Goal: Task Accomplishment & Management: Manage account settings

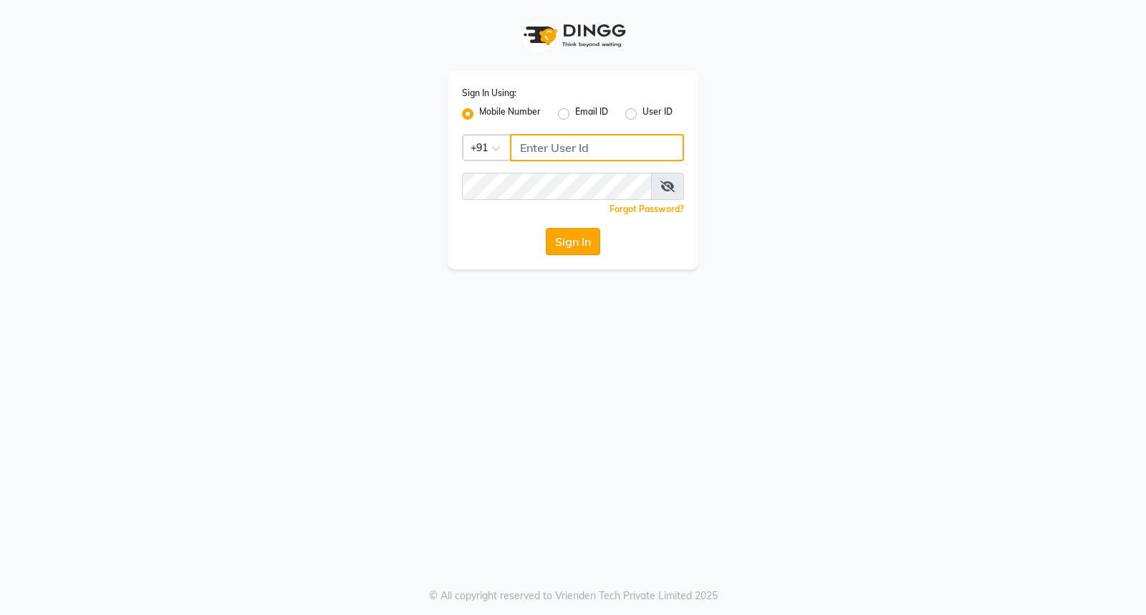
type input "8806066066"
click at [555, 233] on button "Sign In" at bounding box center [573, 241] width 54 height 27
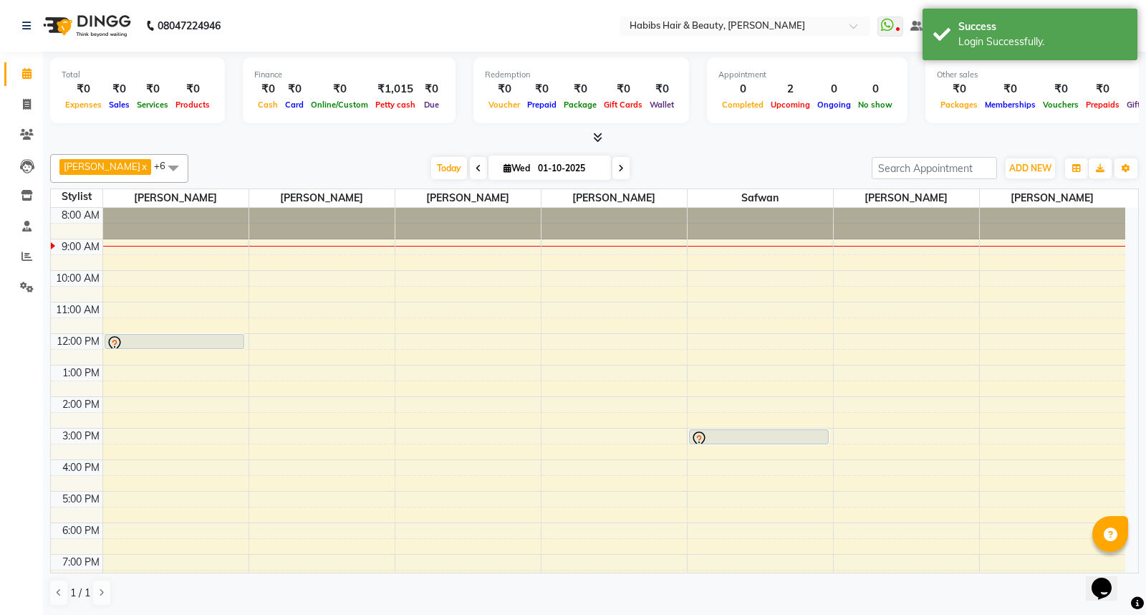
scroll to position [110, 0]
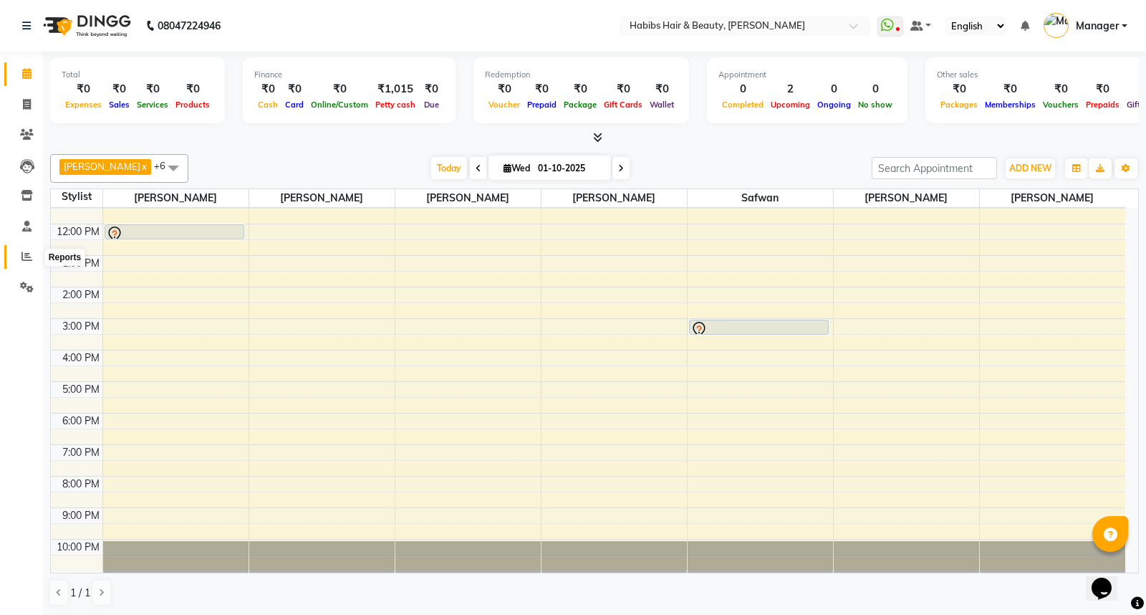
click at [29, 255] on icon at bounding box center [26, 256] width 11 height 11
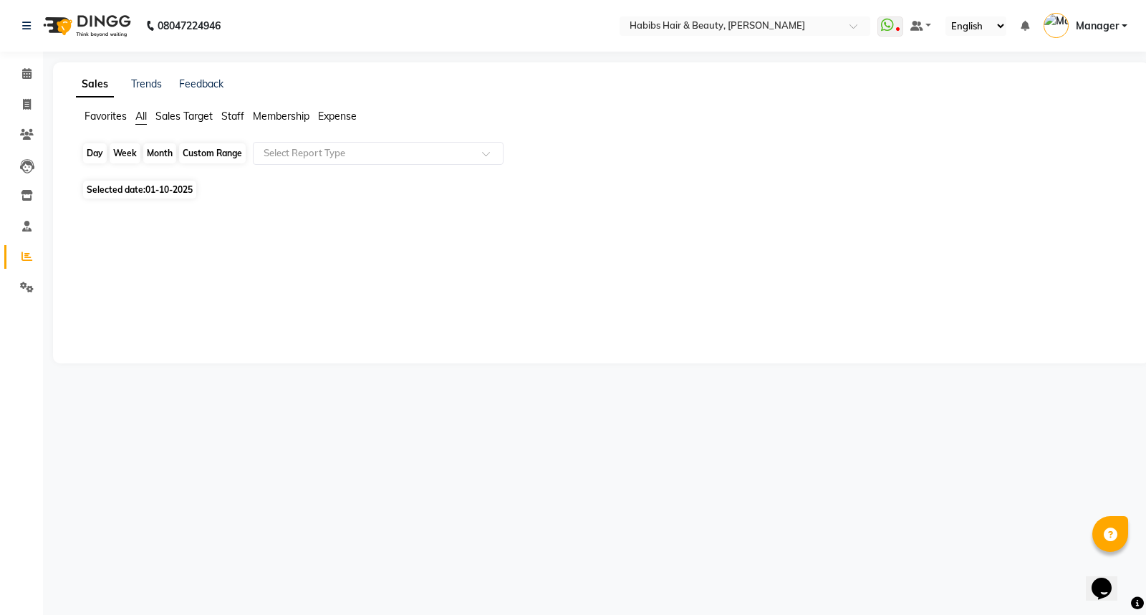
click at [95, 156] on div "Day" at bounding box center [95, 153] width 24 height 20
select select "10"
select select "2025"
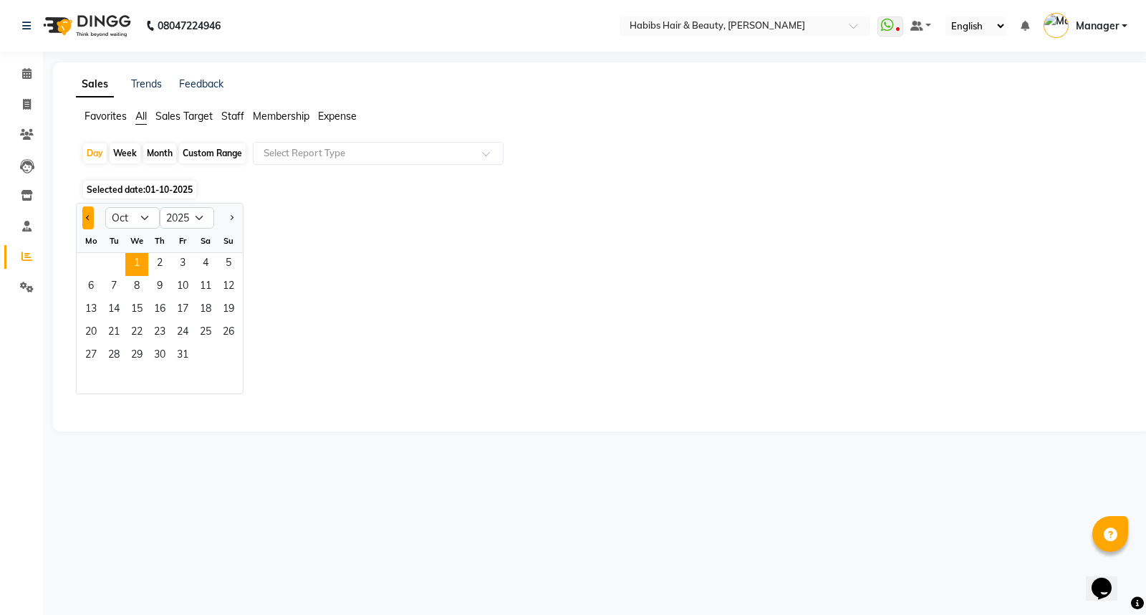
click at [85, 209] on button "Previous month" at bounding box center [87, 217] width 11 height 23
select select "9"
click at [115, 353] on span "30" at bounding box center [113, 356] width 23 height 23
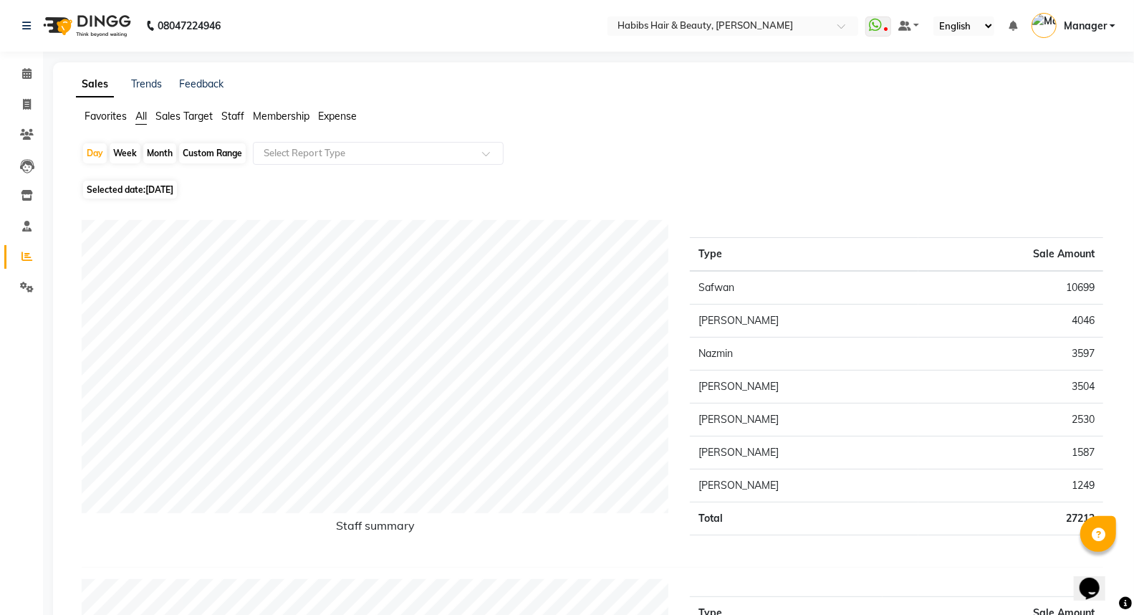
click at [153, 158] on div "Month" at bounding box center [159, 153] width 33 height 20
select select "9"
select select "2025"
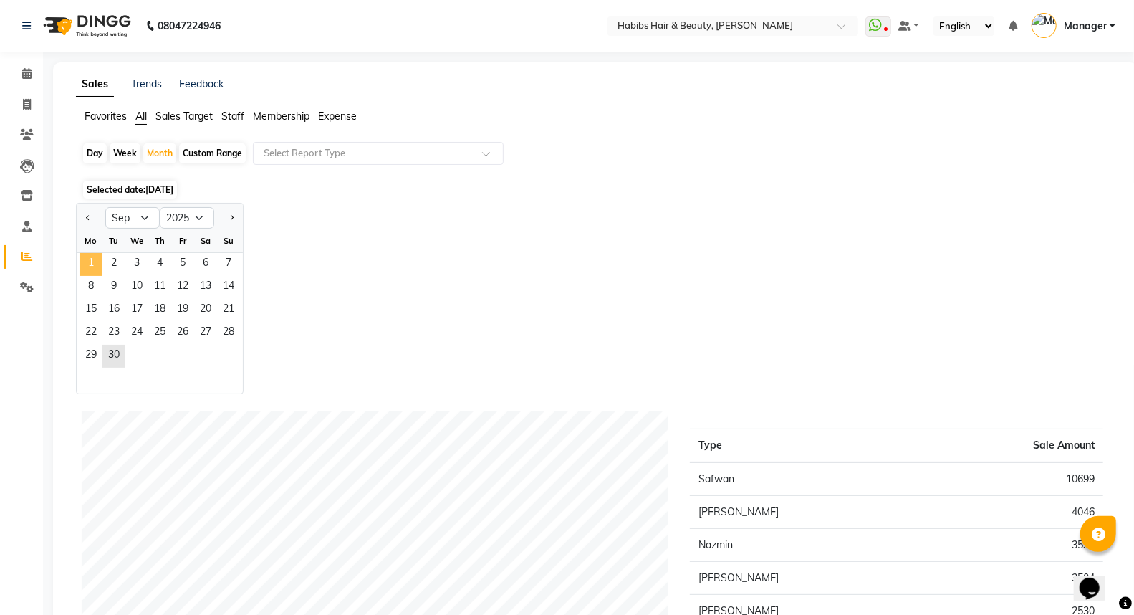
click at [90, 254] on span "1" at bounding box center [91, 264] width 23 height 23
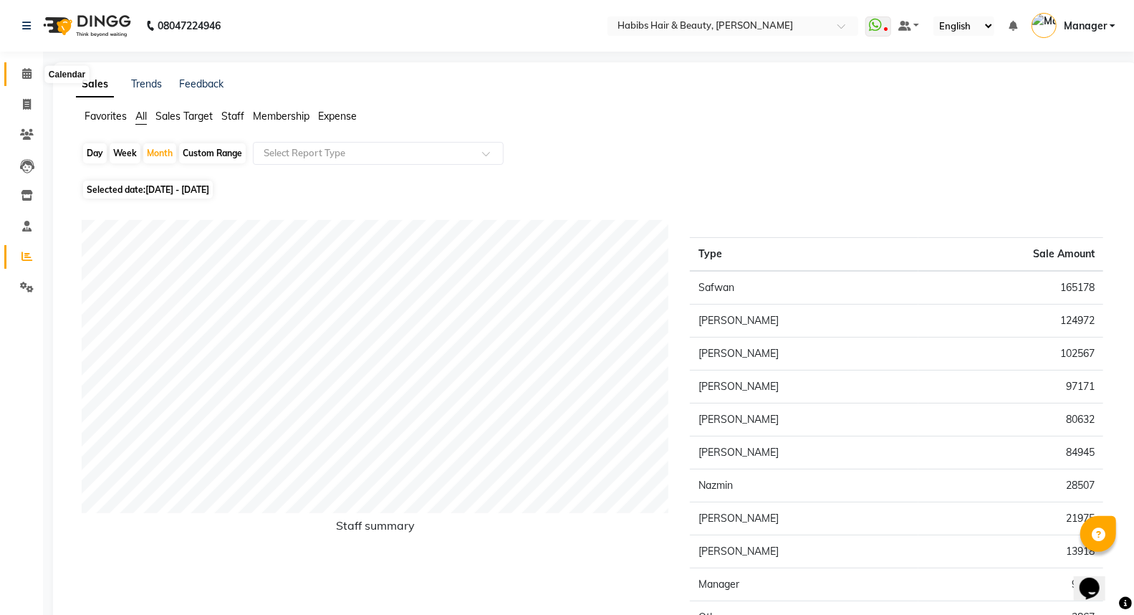
click at [26, 66] on span at bounding box center [26, 74] width 25 height 16
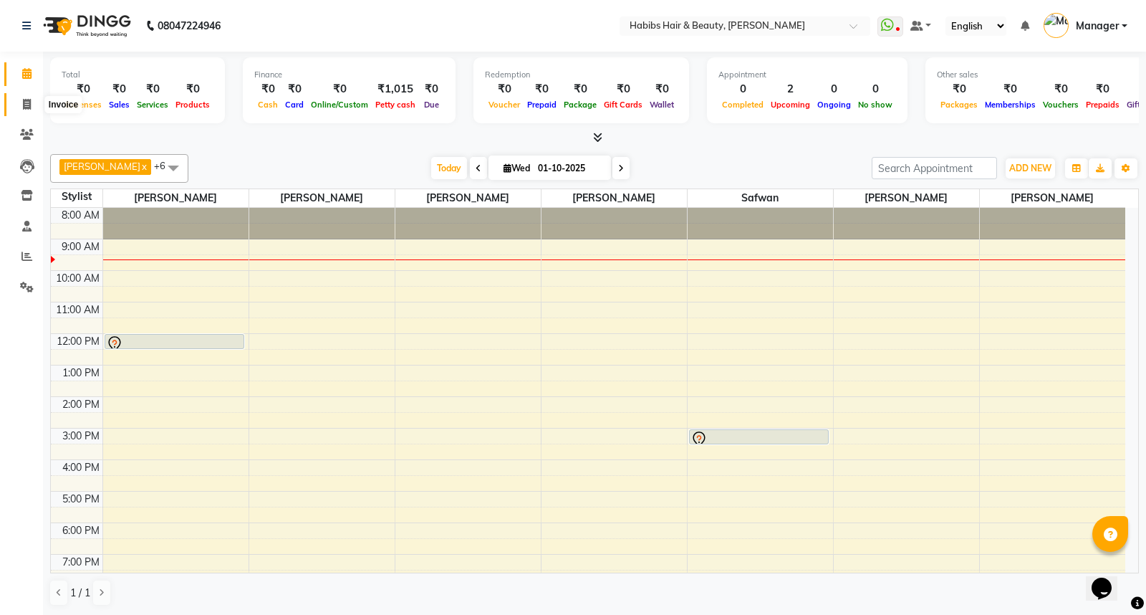
click at [27, 105] on icon at bounding box center [27, 104] width 8 height 11
select select "service"
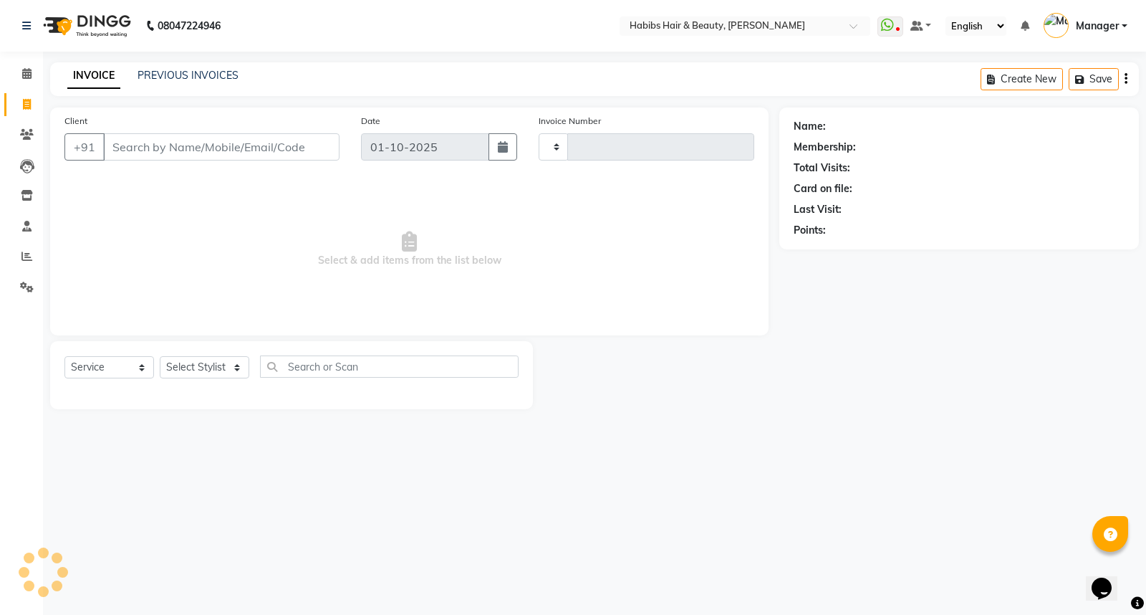
type input "5845"
select select "6465"
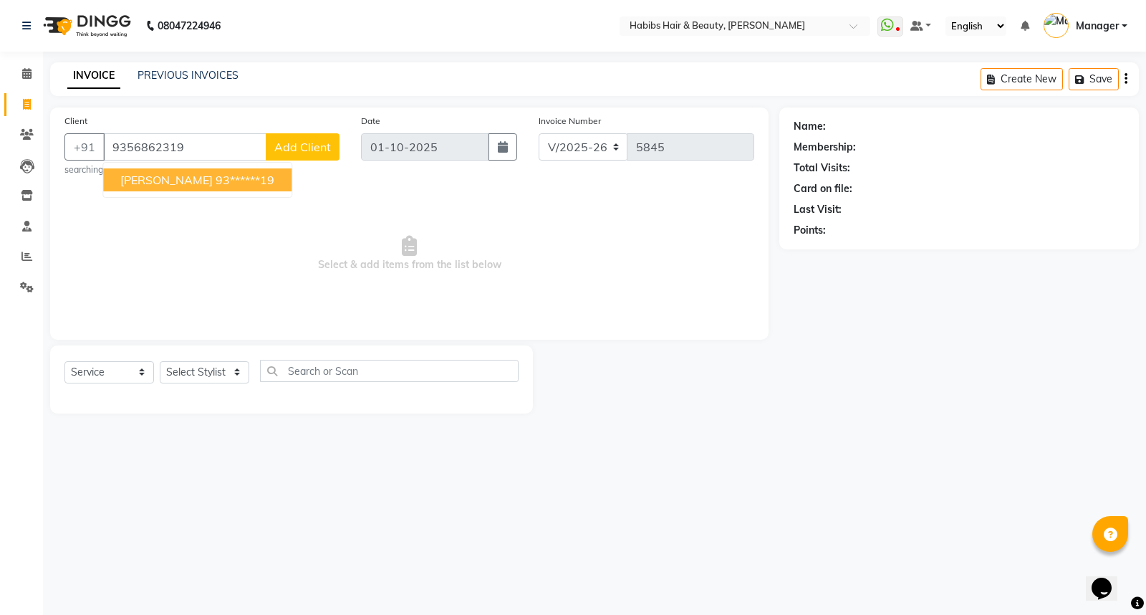
type input "9356862319"
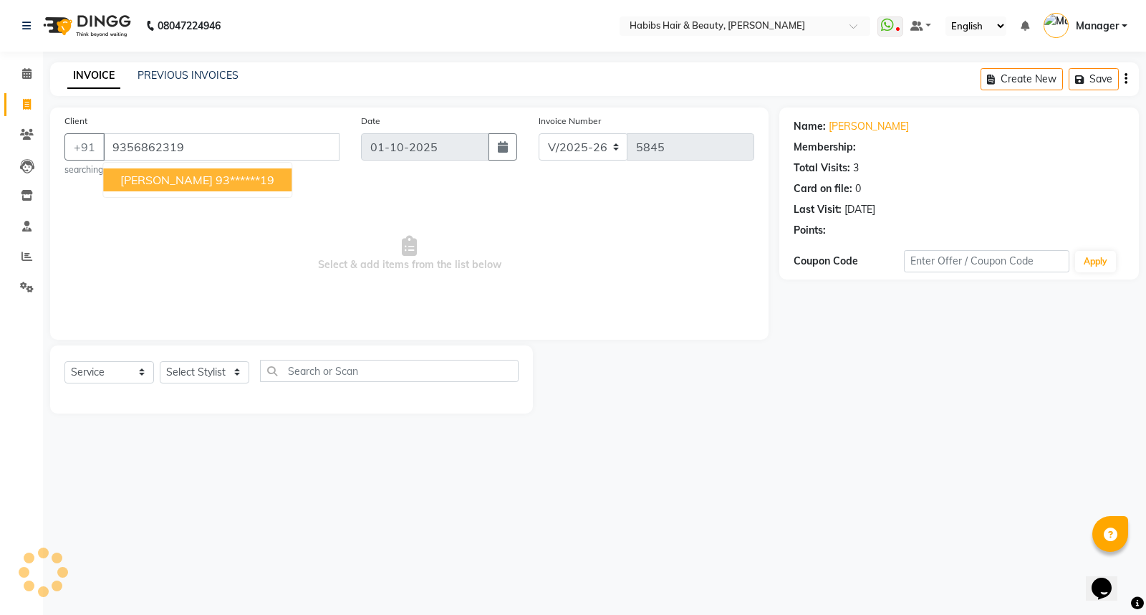
select select "1: Object"
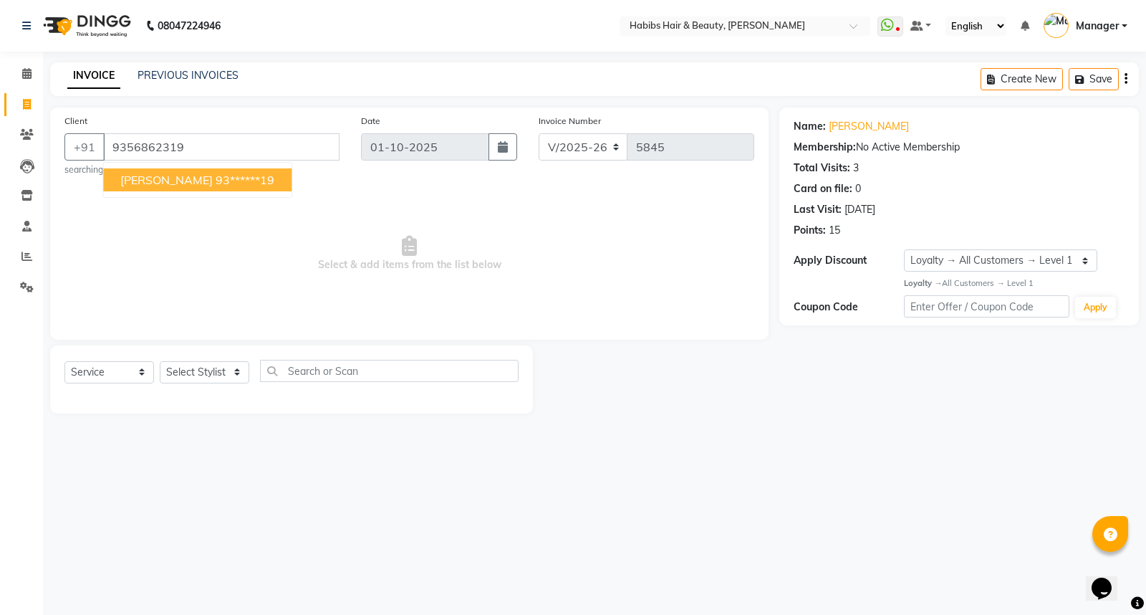
click at [145, 180] on span "[PERSON_NAME]" at bounding box center [166, 180] width 92 height 14
type input "93******19"
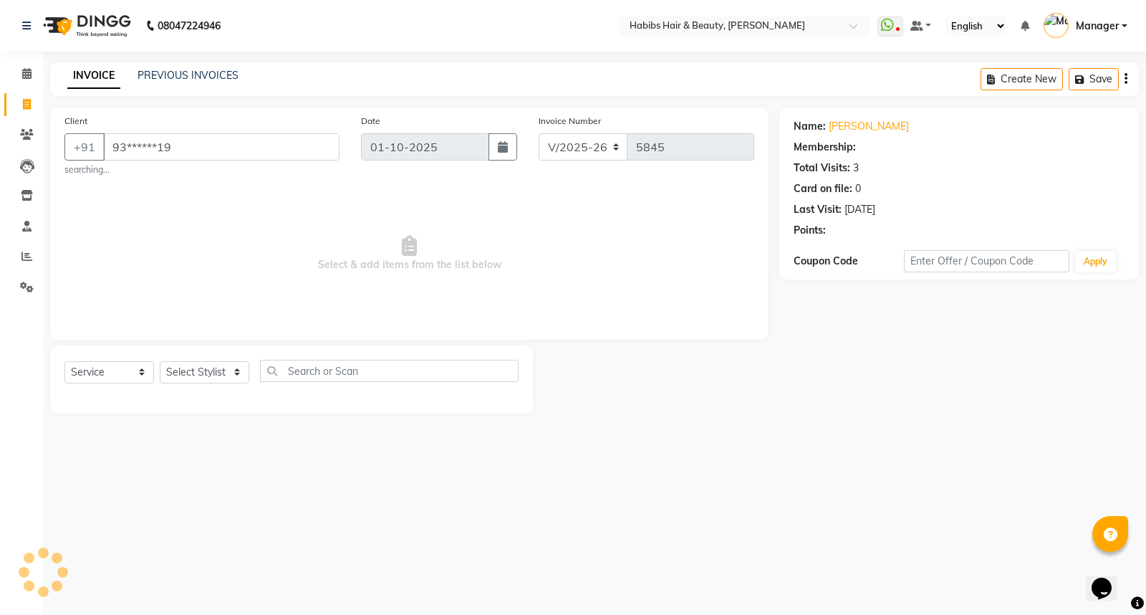
select select "1: Object"
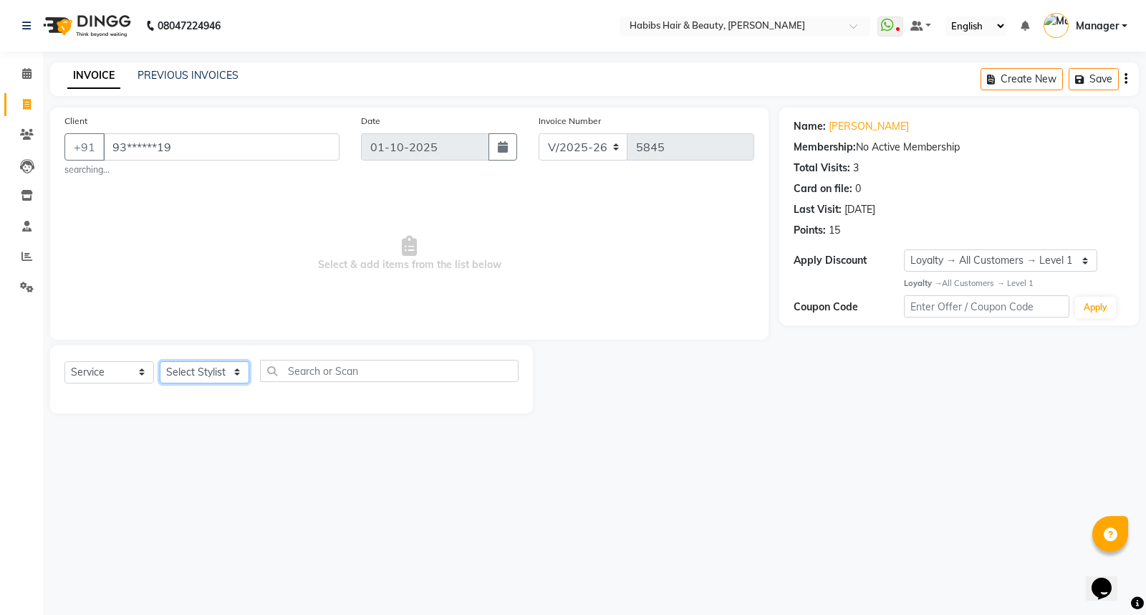
click at [196, 381] on select "Select Stylist [PERSON_NAME] [PERSON_NAME] HK [PERSON_NAME] Manager [PERSON_NAM…" at bounding box center [205, 372] width 90 height 22
select select "76387"
click at [160, 361] on select "Select Stylist [PERSON_NAME] [PERSON_NAME] HK [PERSON_NAME] Manager [PERSON_NAM…" at bounding box center [205, 372] width 90 height 22
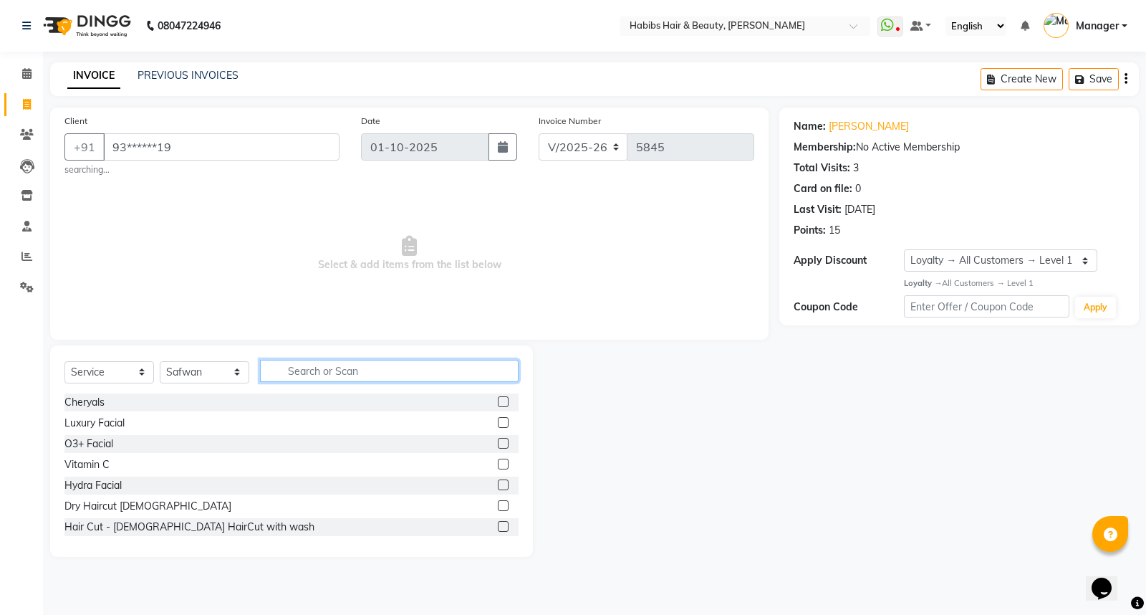
click at [283, 371] on input "text" at bounding box center [389, 371] width 259 height 22
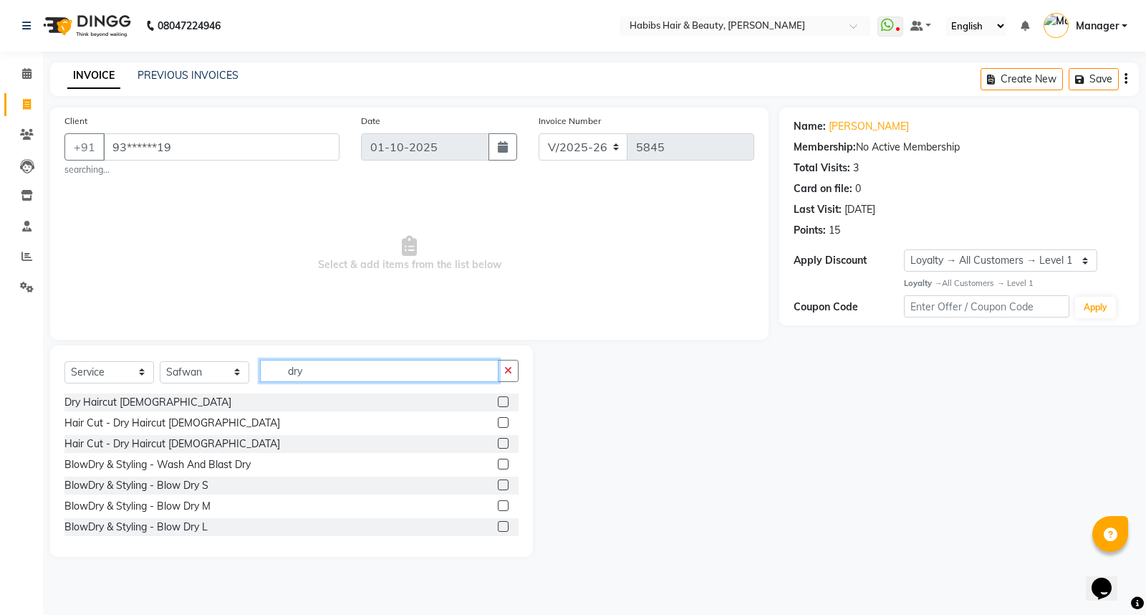
type input "dry"
click at [498, 406] on label at bounding box center [503, 401] width 11 height 11
click at [498, 406] on input "checkbox" at bounding box center [502, 402] width 9 height 9
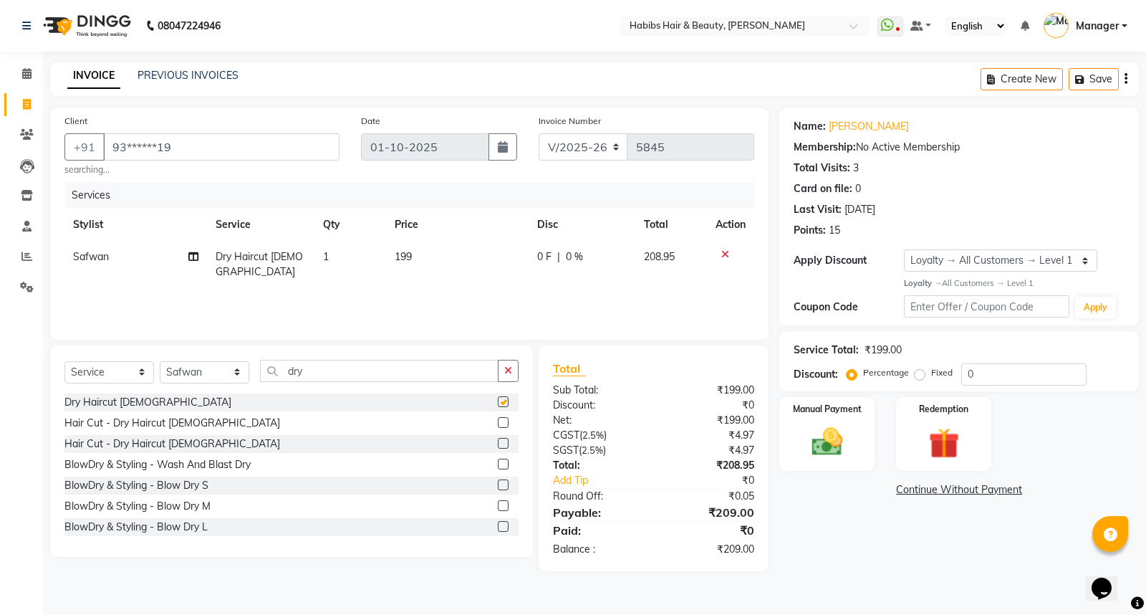
checkbox input "false"
click at [1125, 79] on icon "button" at bounding box center [1126, 79] width 3 height 1
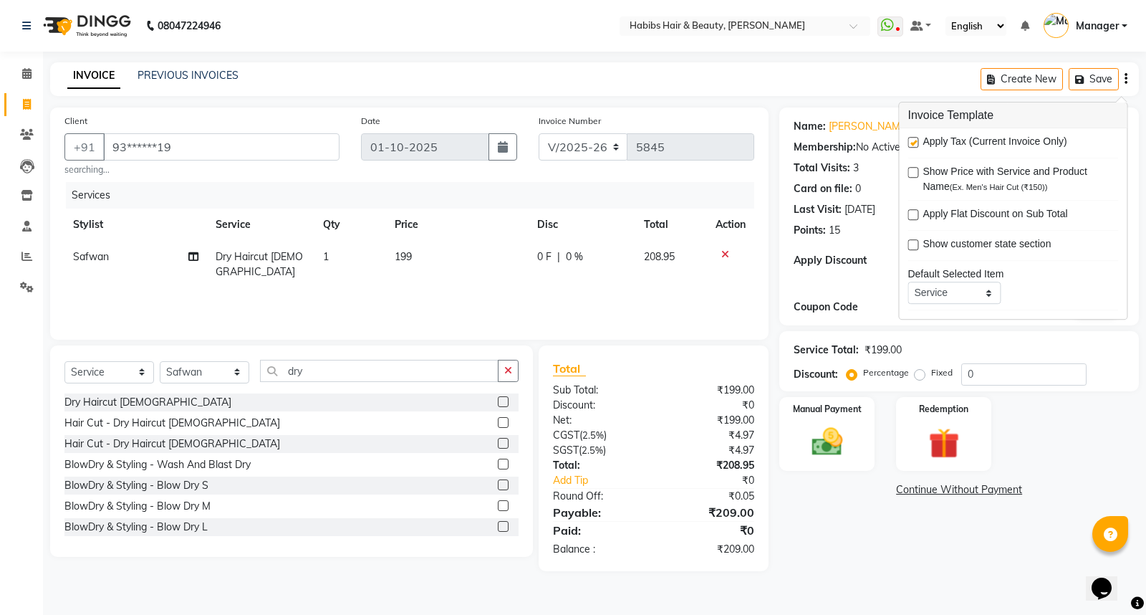
click at [914, 142] on label at bounding box center [913, 142] width 11 height 11
click at [914, 142] on input "checkbox" at bounding box center [912, 142] width 9 height 9
checkbox input "false"
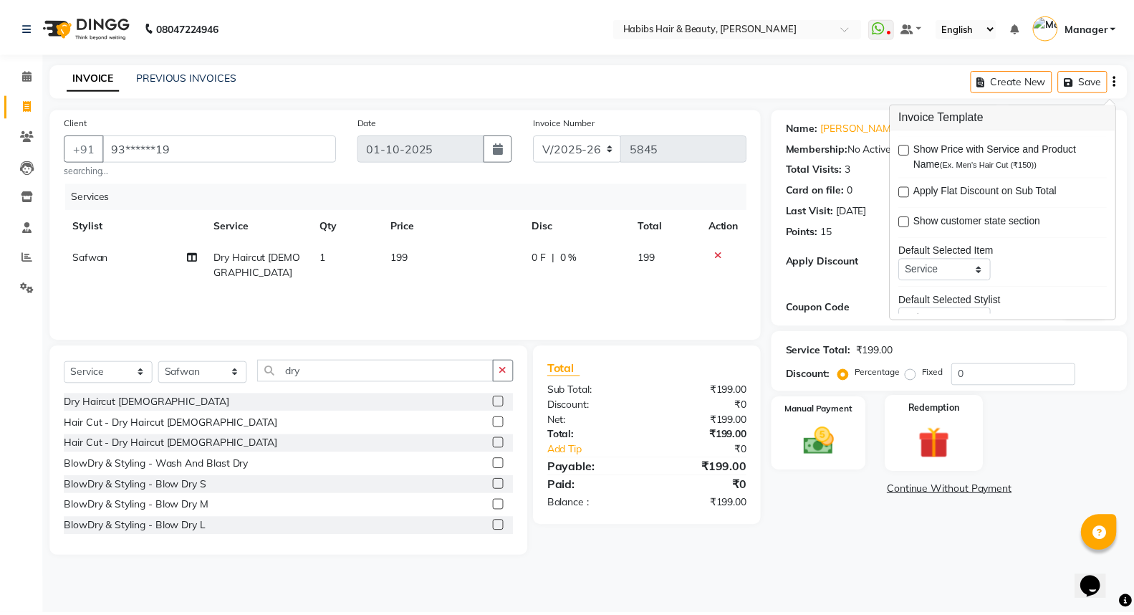
scroll to position [70, 0]
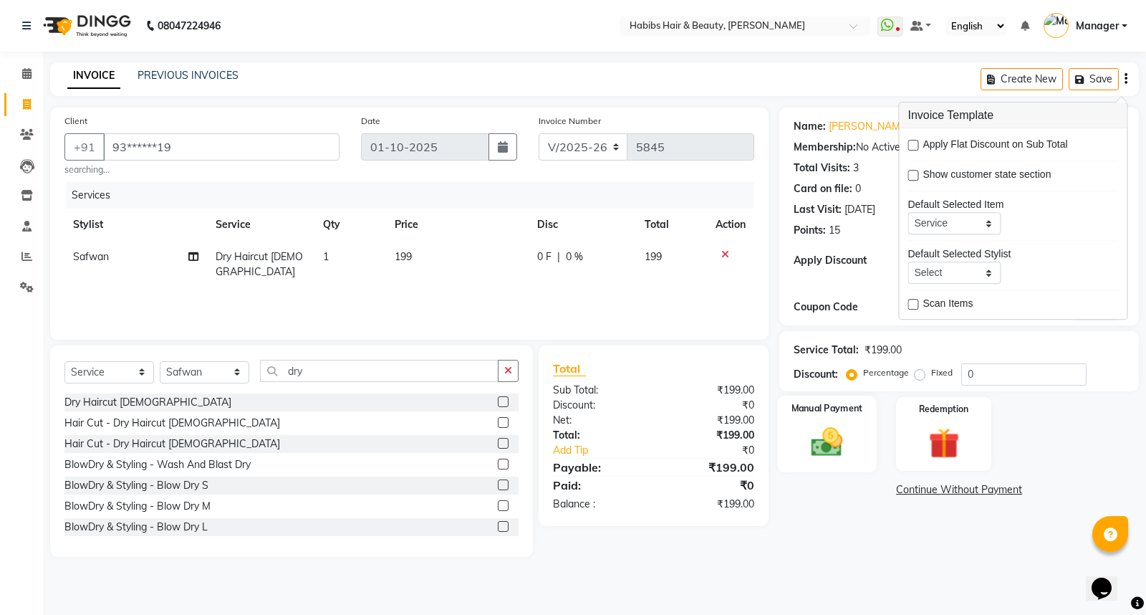
click at [848, 464] on div "Manual Payment" at bounding box center [827, 434] width 99 height 77
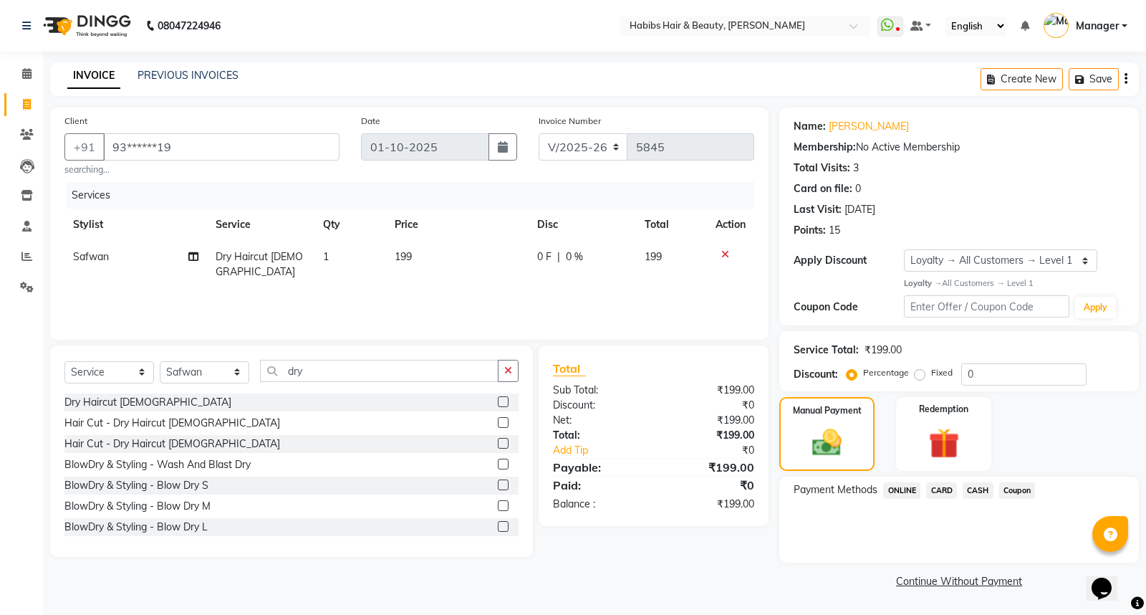
click at [915, 493] on span "ONLINE" at bounding box center [902, 490] width 37 height 16
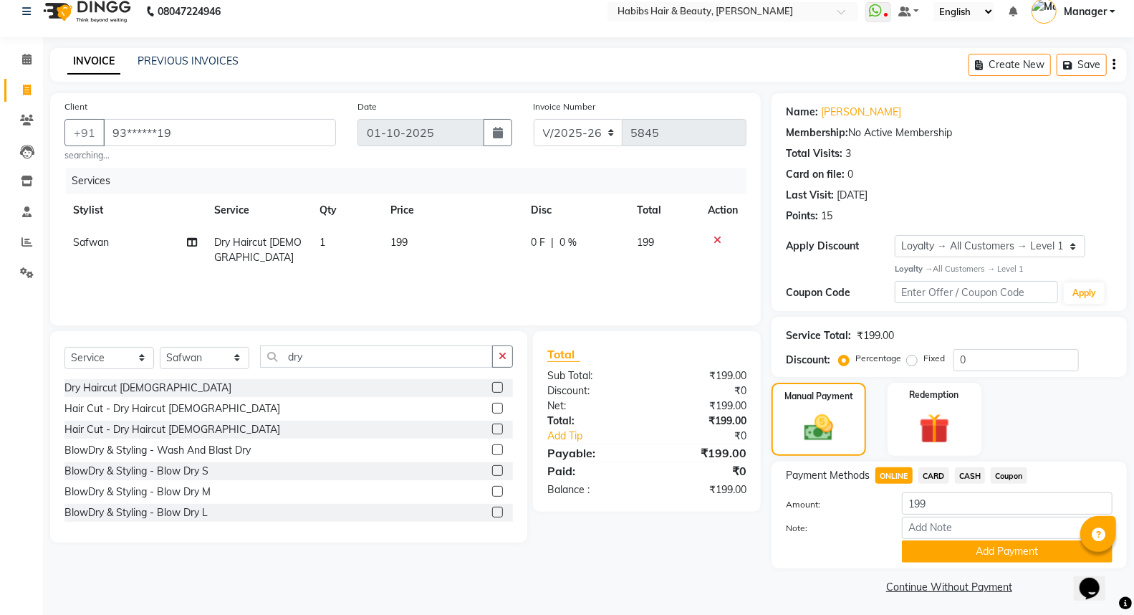
scroll to position [18, 0]
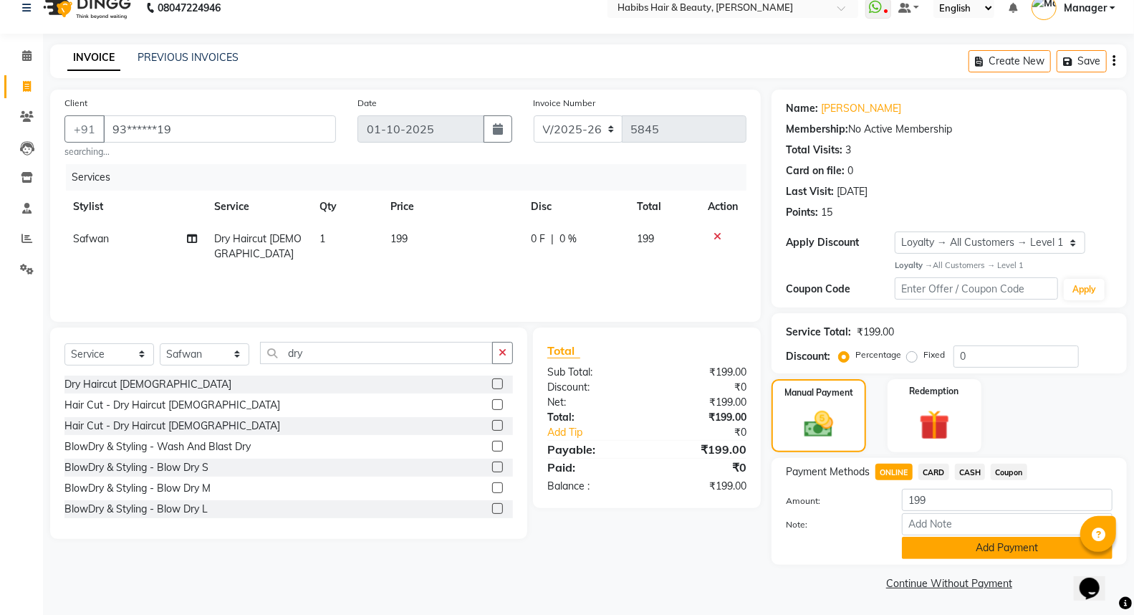
click at [937, 554] on button "Add Payment" at bounding box center [1007, 548] width 211 height 22
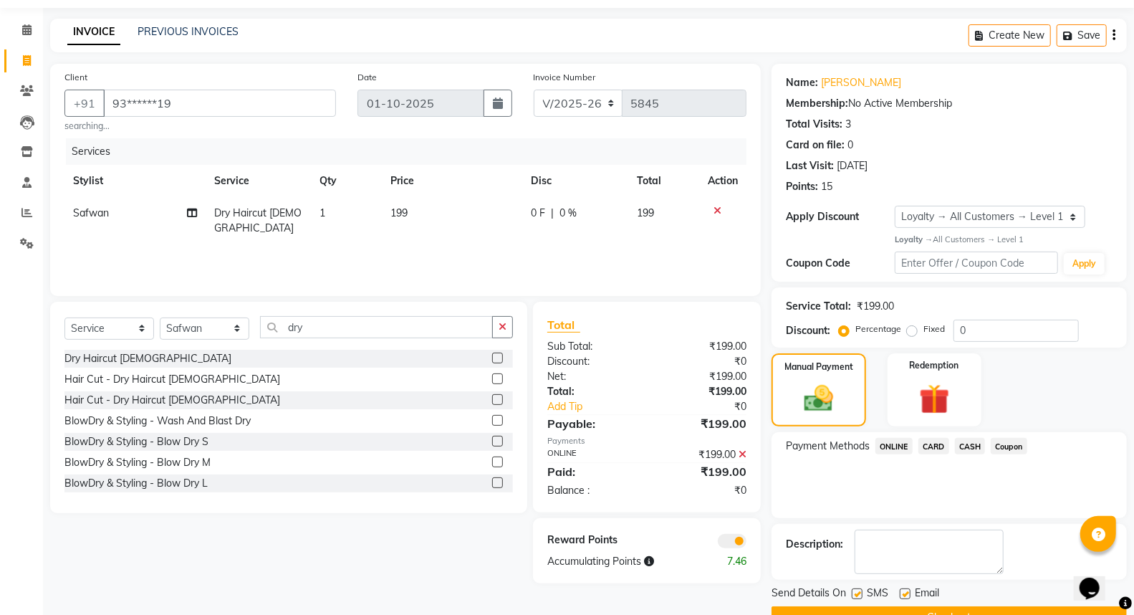
scroll to position [77, 0]
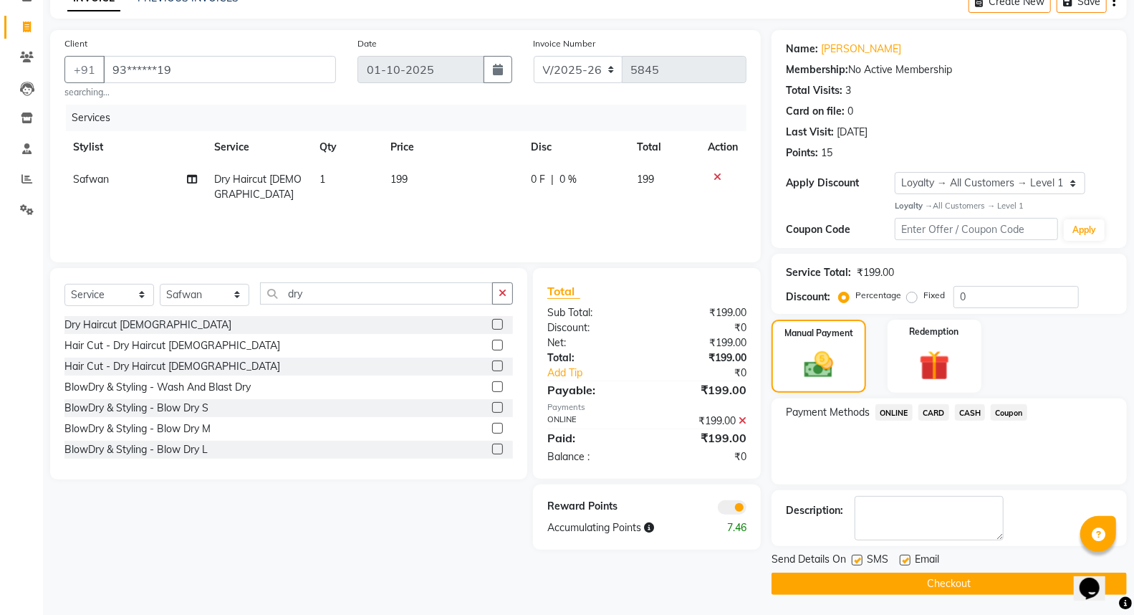
click at [937, 586] on button "Checkout" at bounding box center [949, 584] width 355 height 22
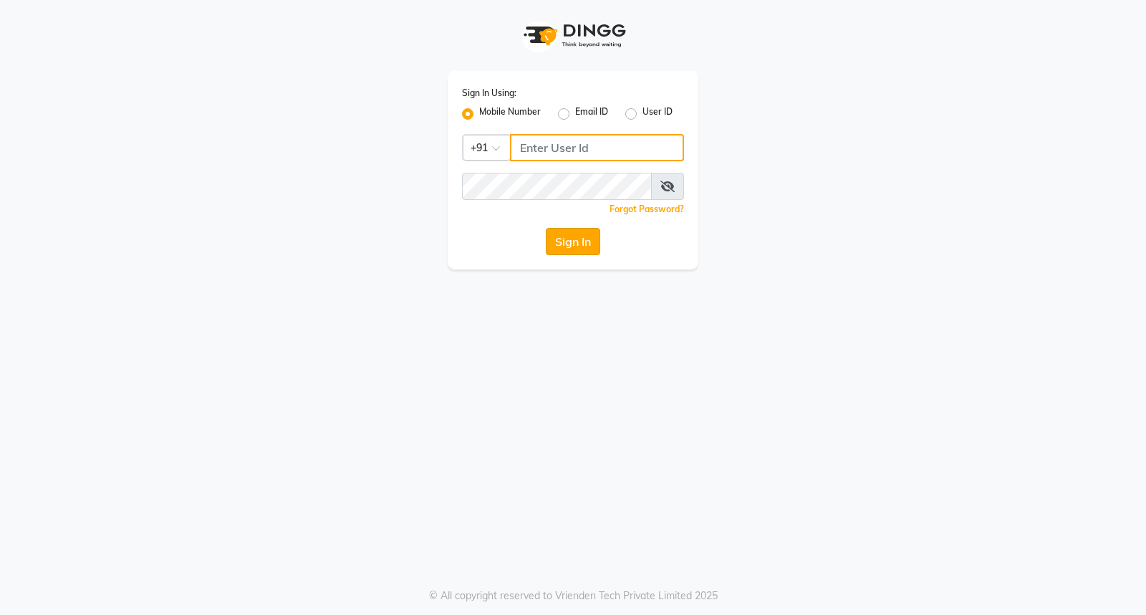
type input "8806066066"
click at [570, 246] on button "Sign In" at bounding box center [573, 241] width 54 height 27
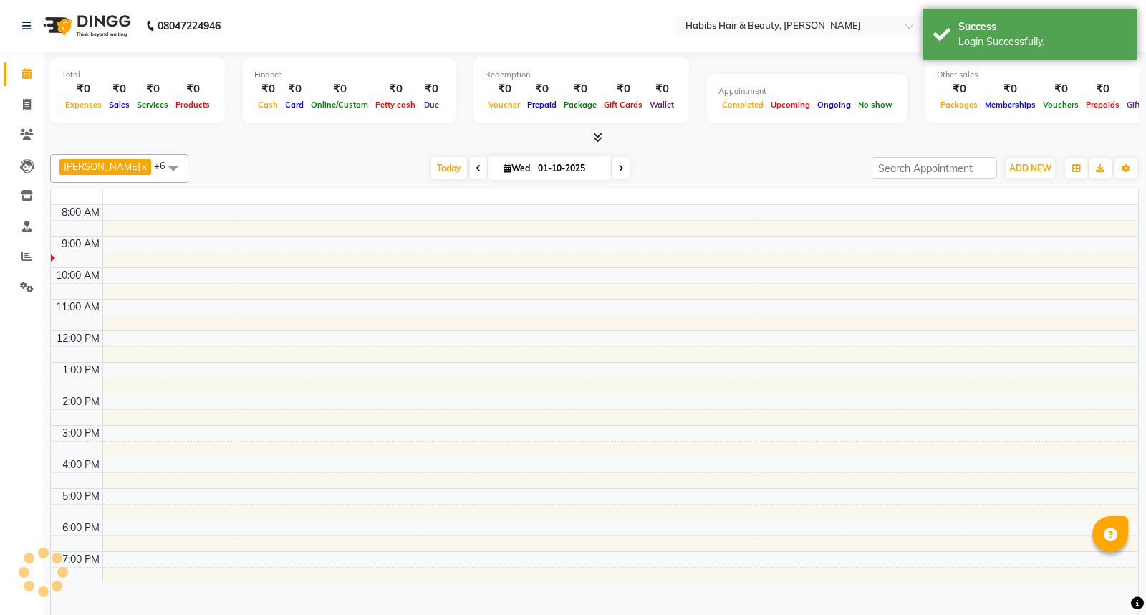
select select "en"
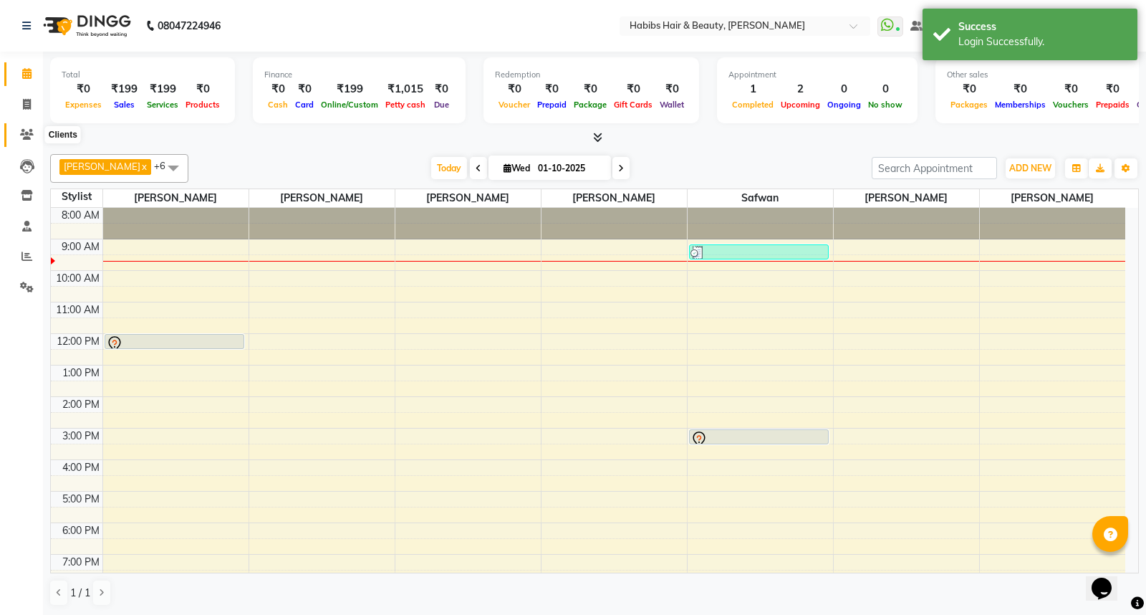
click at [23, 138] on icon at bounding box center [27, 134] width 14 height 11
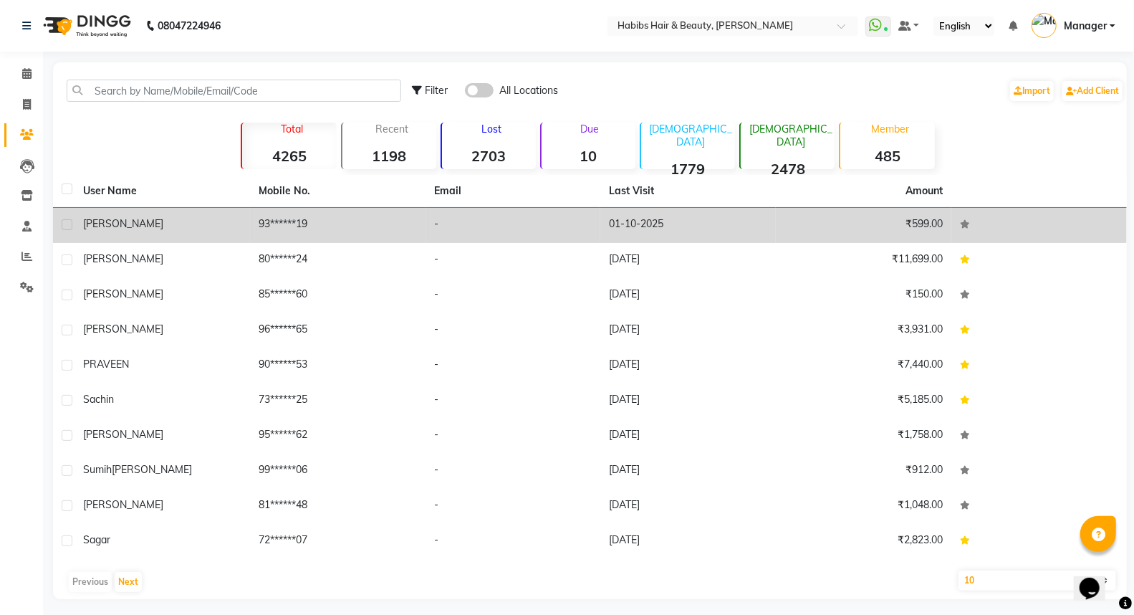
click at [231, 221] on div "[PERSON_NAME]" at bounding box center [162, 223] width 158 height 15
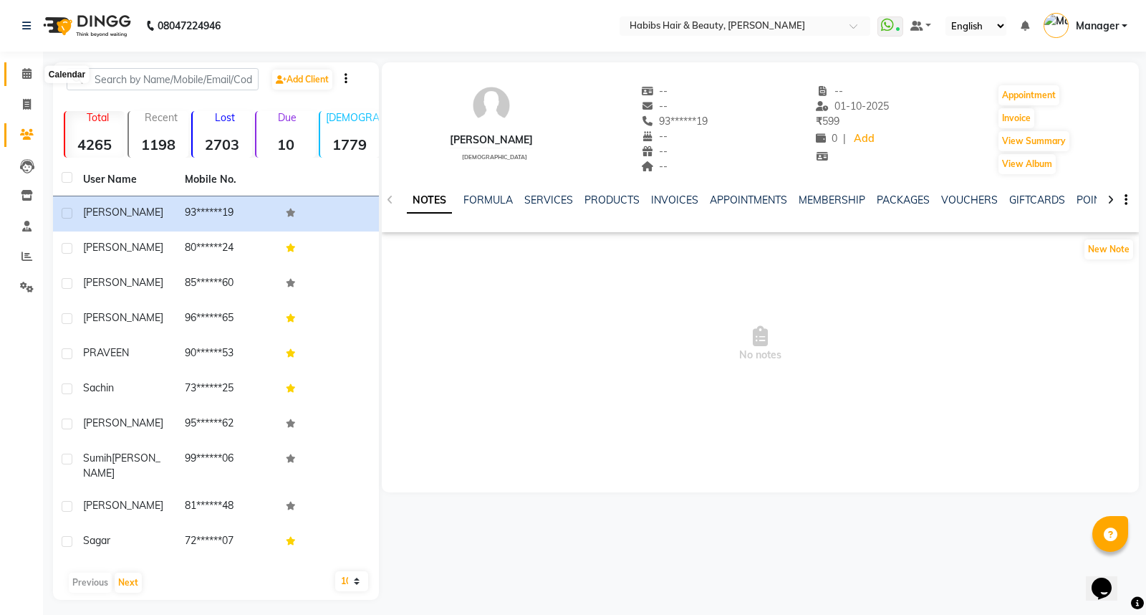
click at [31, 74] on span at bounding box center [26, 74] width 25 height 16
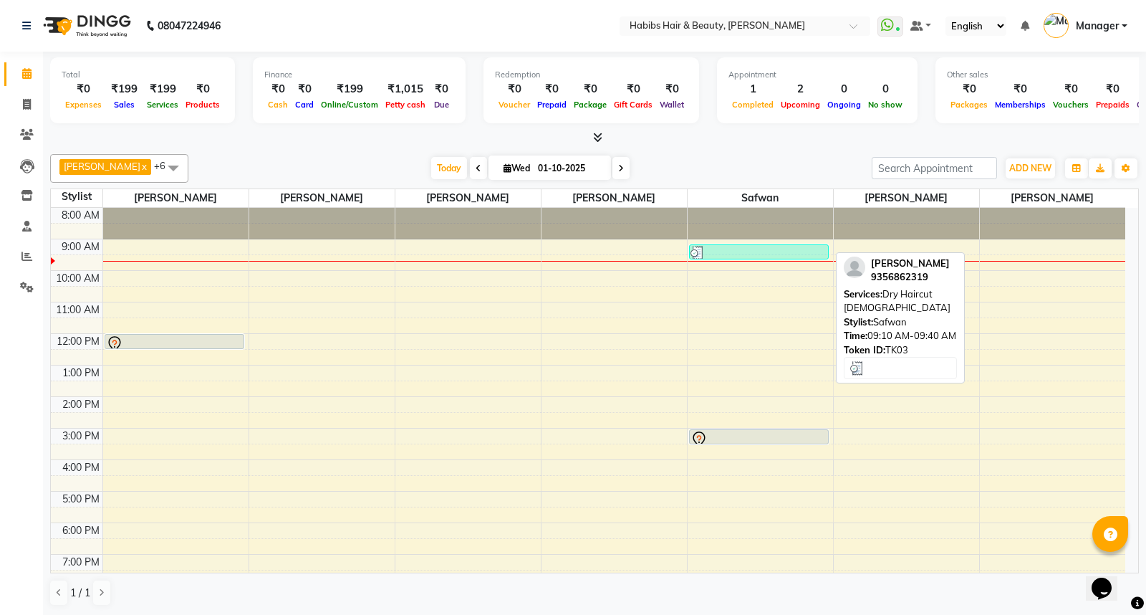
click at [711, 246] on div at bounding box center [760, 253] width 138 height 14
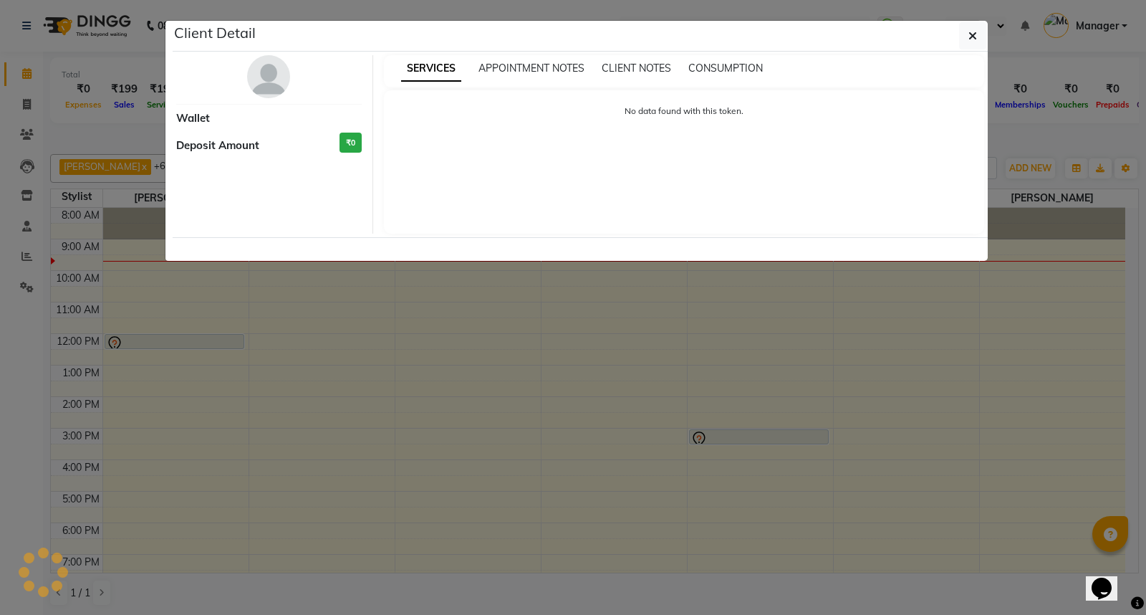
select select "3"
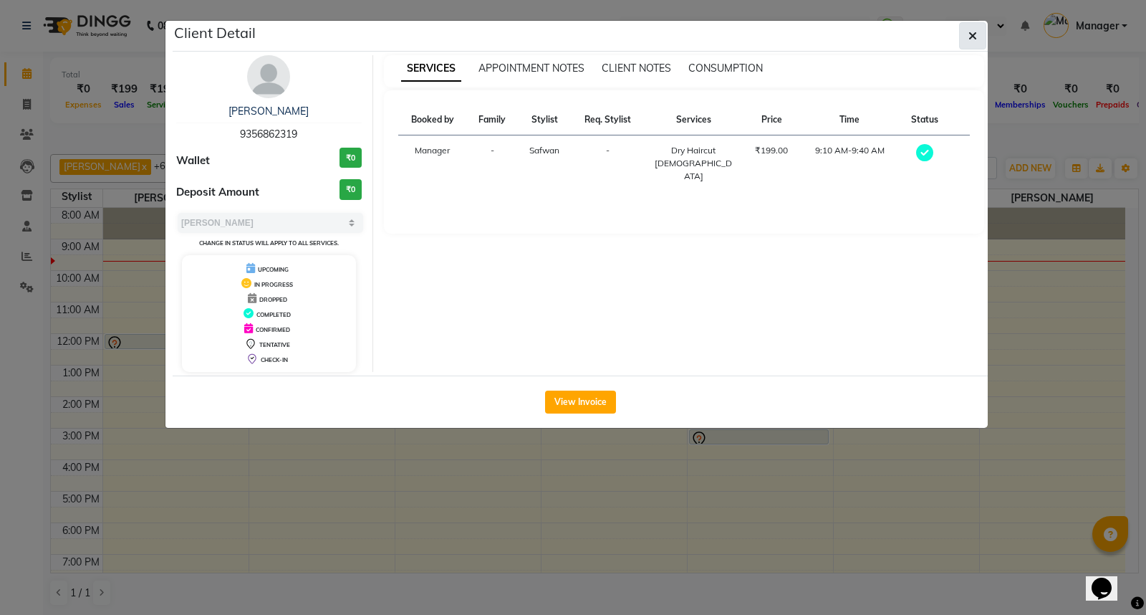
click at [979, 32] on button "button" at bounding box center [972, 35] width 27 height 27
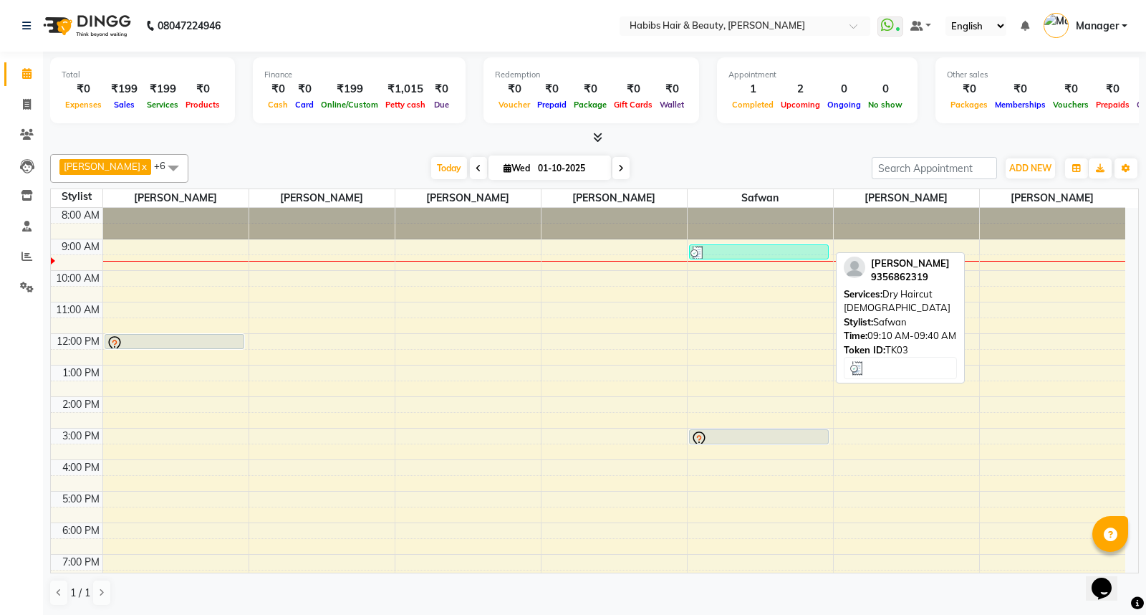
click at [782, 252] on div at bounding box center [760, 253] width 138 height 14
select select "3"
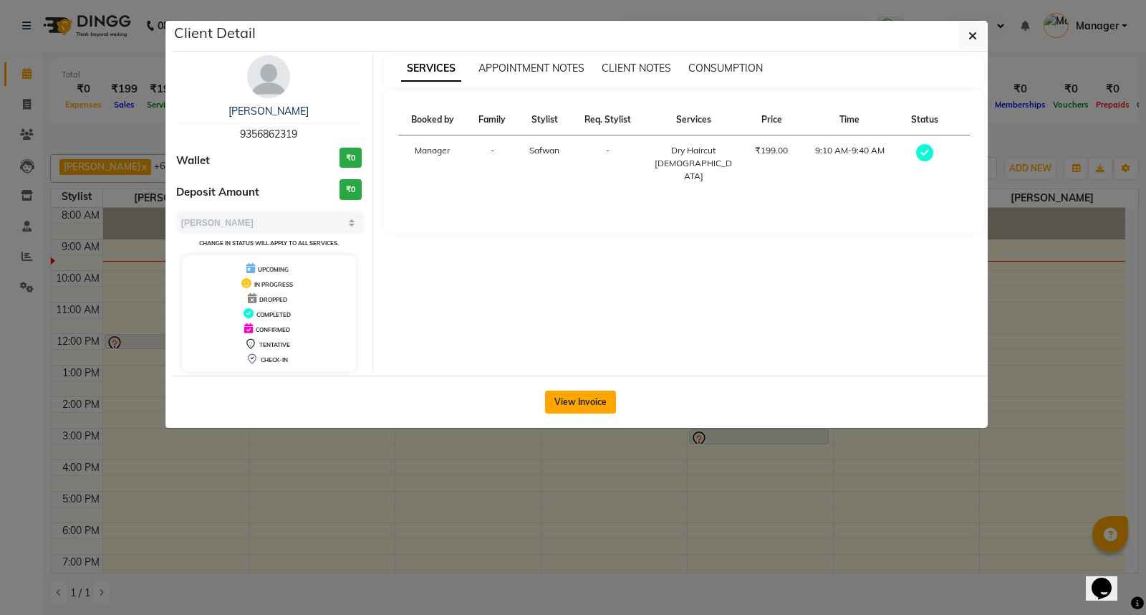
click at [593, 409] on button "View Invoice" at bounding box center [580, 402] width 71 height 23
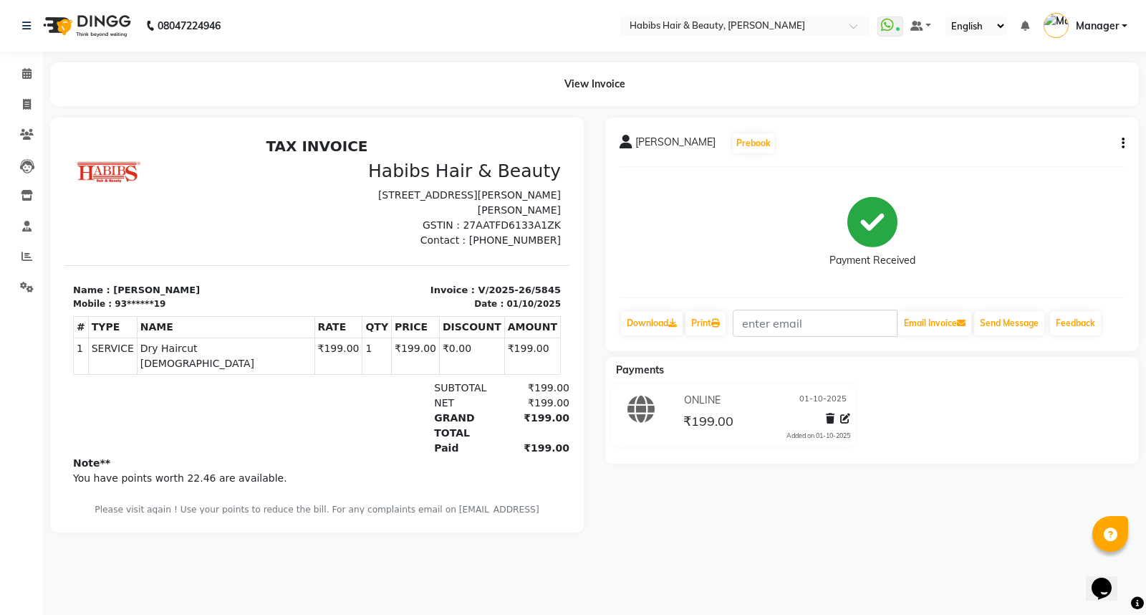
click at [1122, 144] on icon "button" at bounding box center [1123, 143] width 3 height 1
click at [1040, 165] on div "Edit Invoice" at bounding box center [1052, 170] width 98 height 18
select select "service"
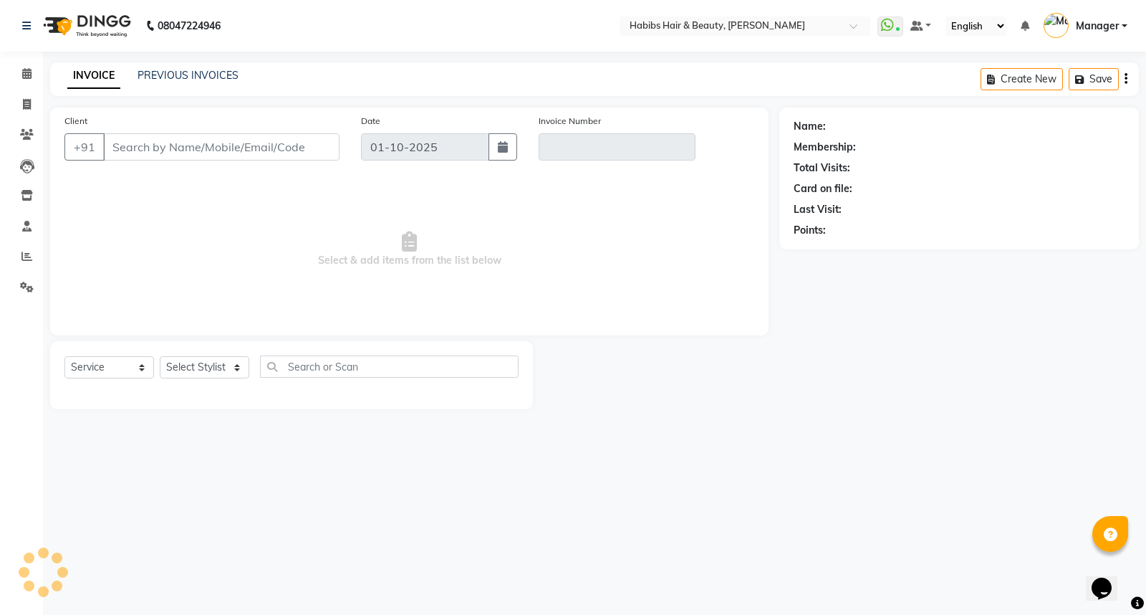
type input "93******19"
type input "V/2025-26/5845"
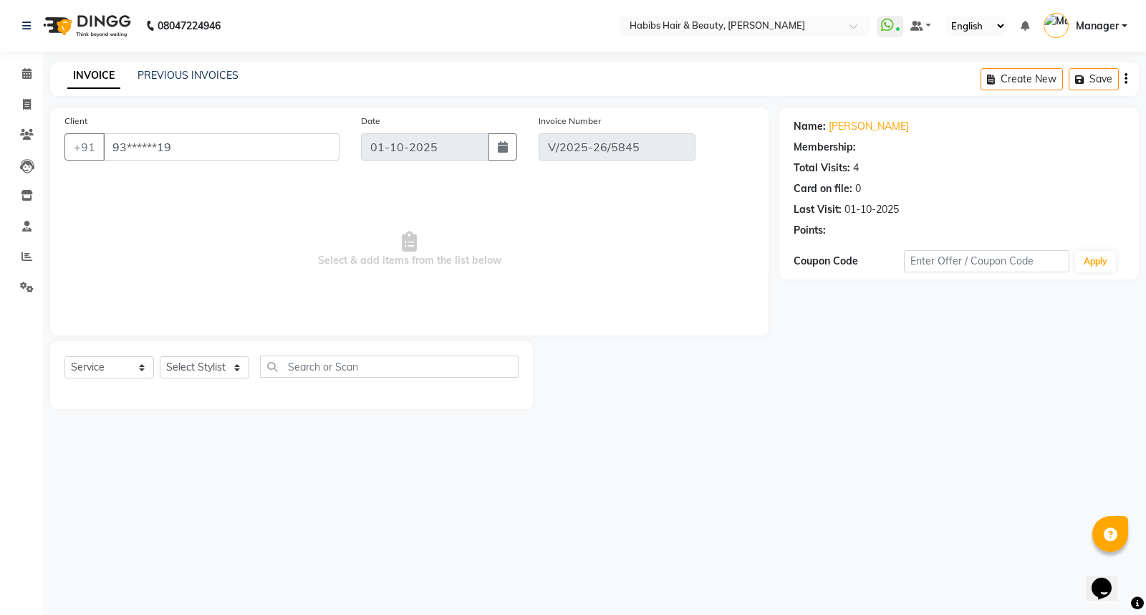
select select "1: Object"
select select "select"
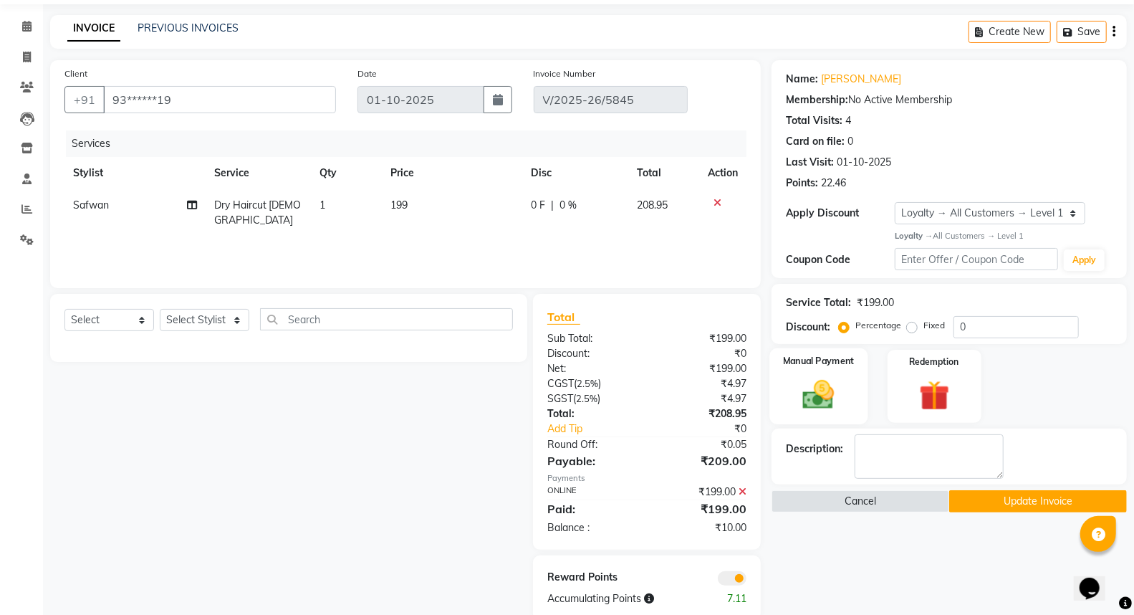
scroll to position [74, 0]
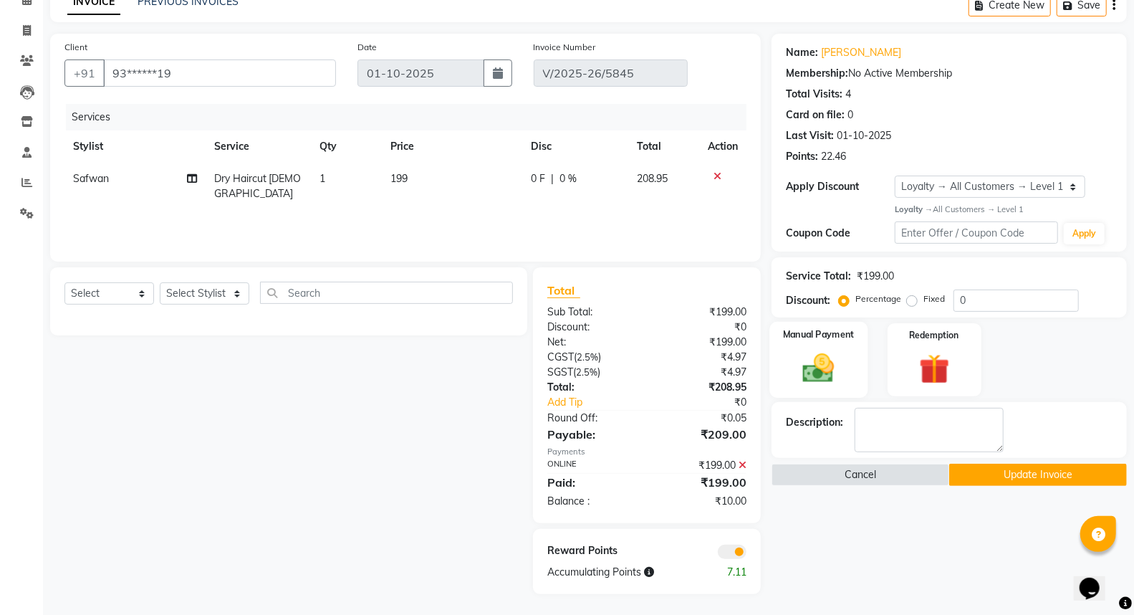
click at [825, 361] on img at bounding box center [818, 368] width 51 height 37
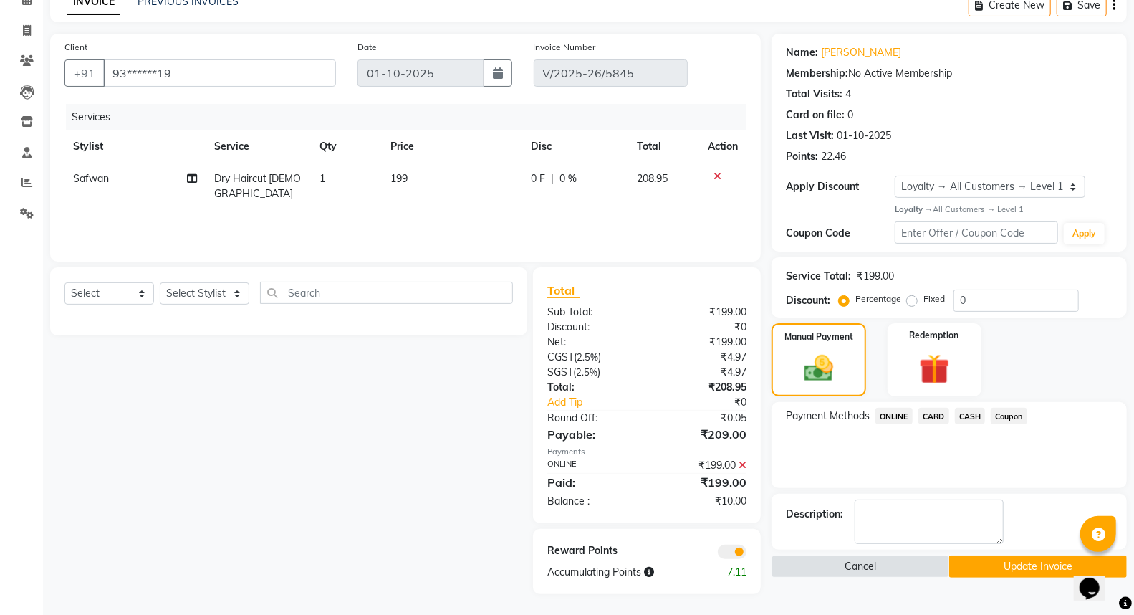
click at [962, 413] on span "CASH" at bounding box center [970, 416] width 31 height 16
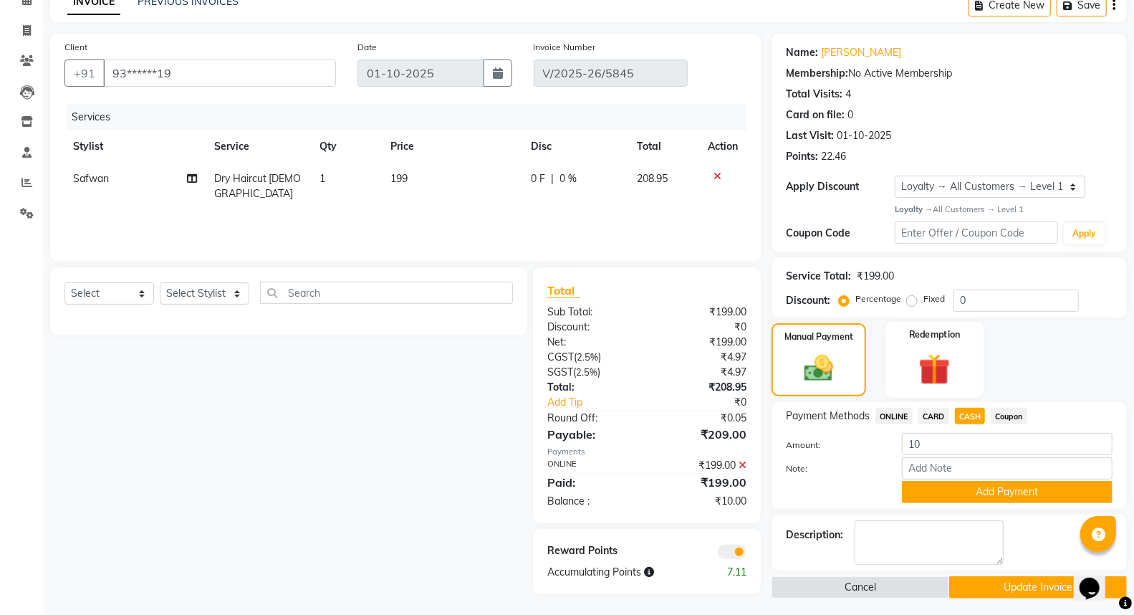
scroll to position [0, 0]
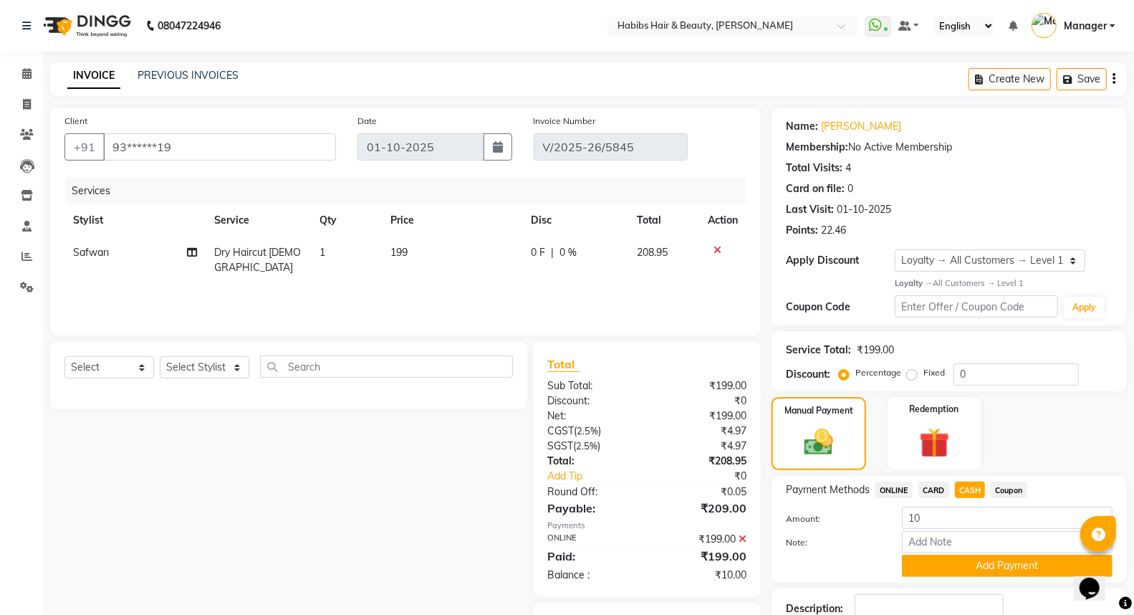
click at [739, 540] on icon at bounding box center [743, 539] width 8 height 10
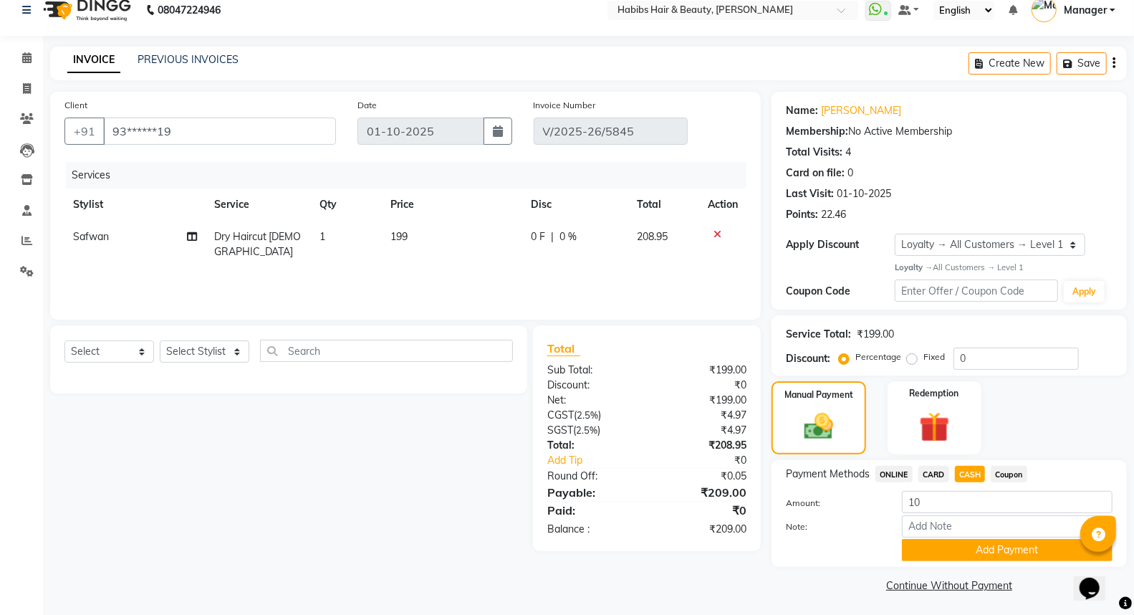
scroll to position [18, 0]
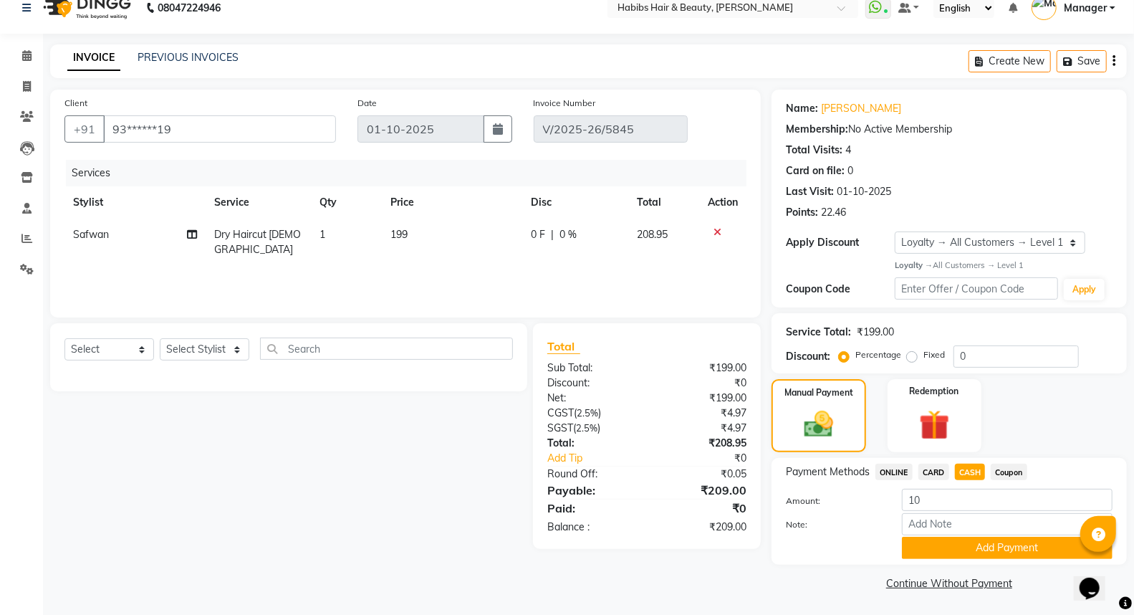
click at [1113, 61] on icon "button" at bounding box center [1114, 61] width 3 height 1
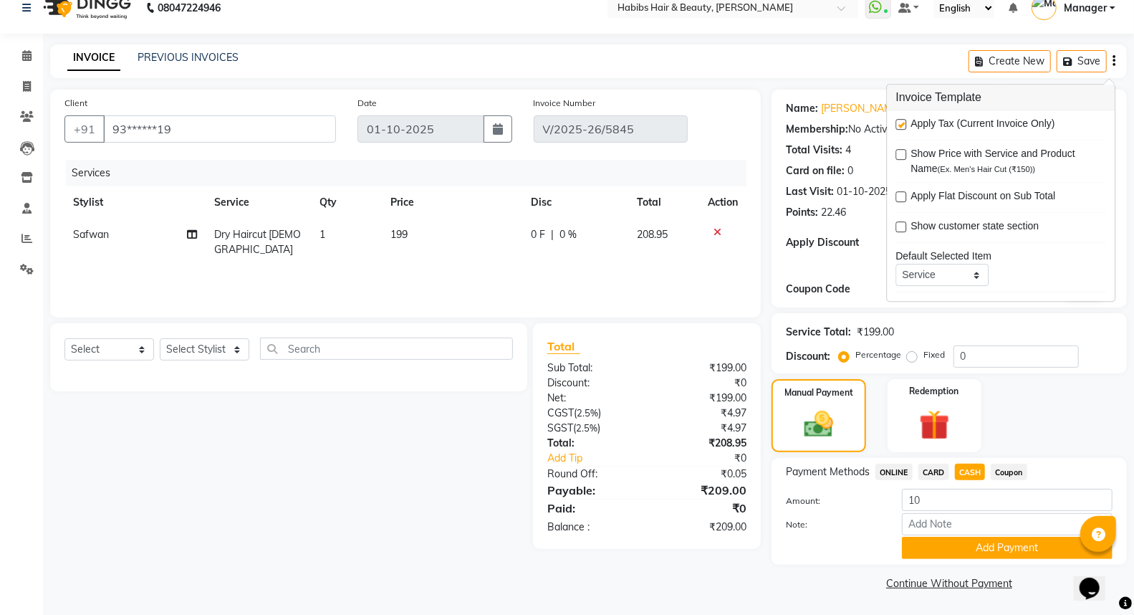
click at [901, 123] on label at bounding box center [901, 124] width 11 height 11
click at [901, 123] on input "checkbox" at bounding box center [900, 124] width 9 height 9
checkbox input "false"
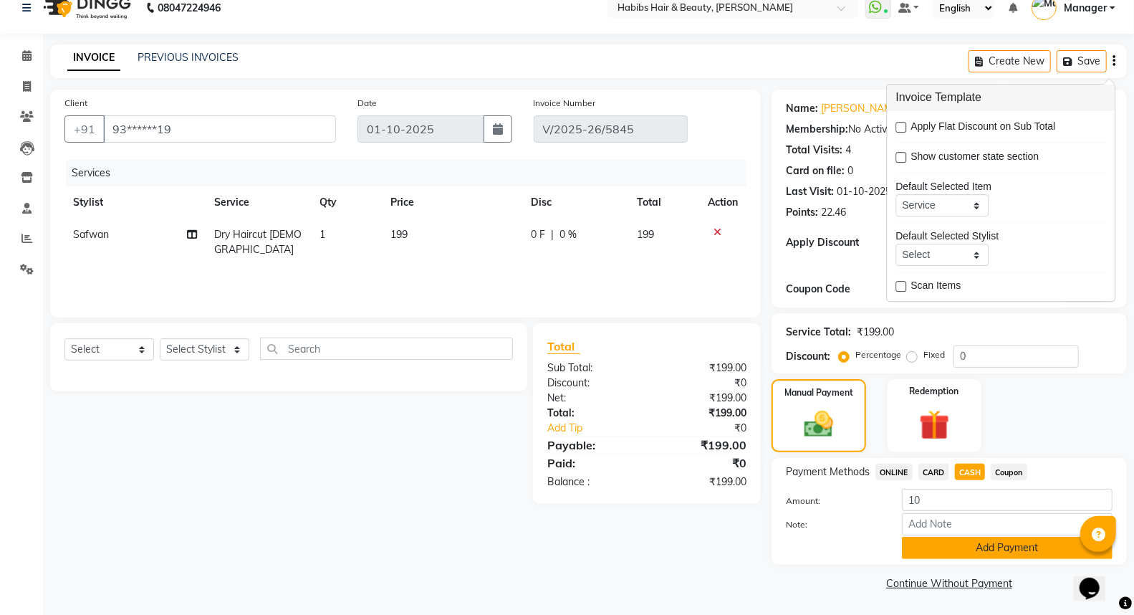
click at [1010, 539] on button "Add Payment" at bounding box center [1007, 548] width 211 height 22
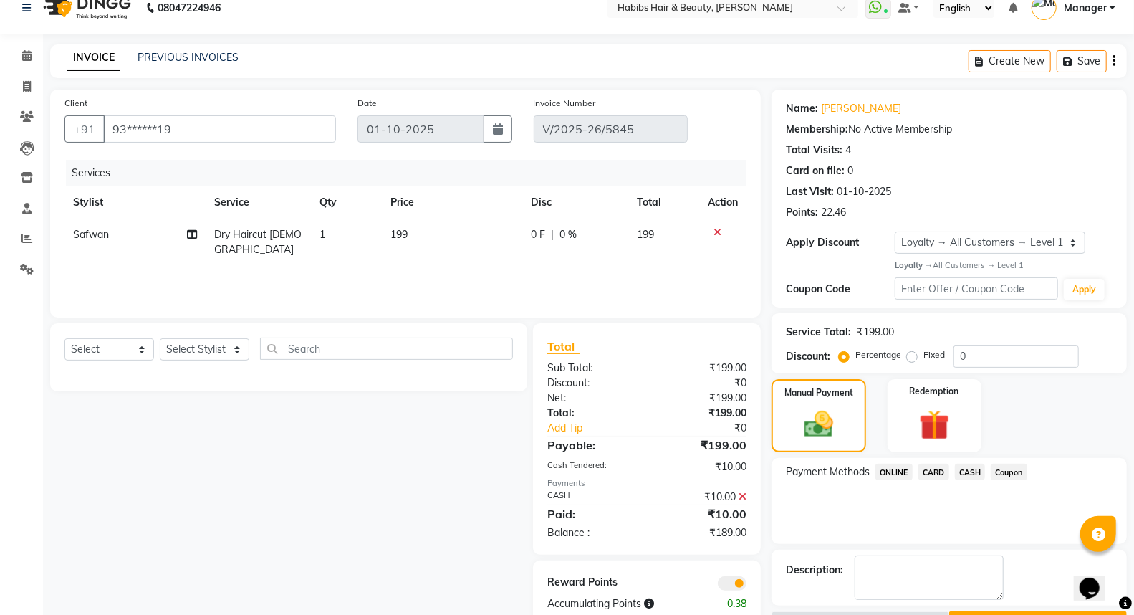
scroll to position [57, 0]
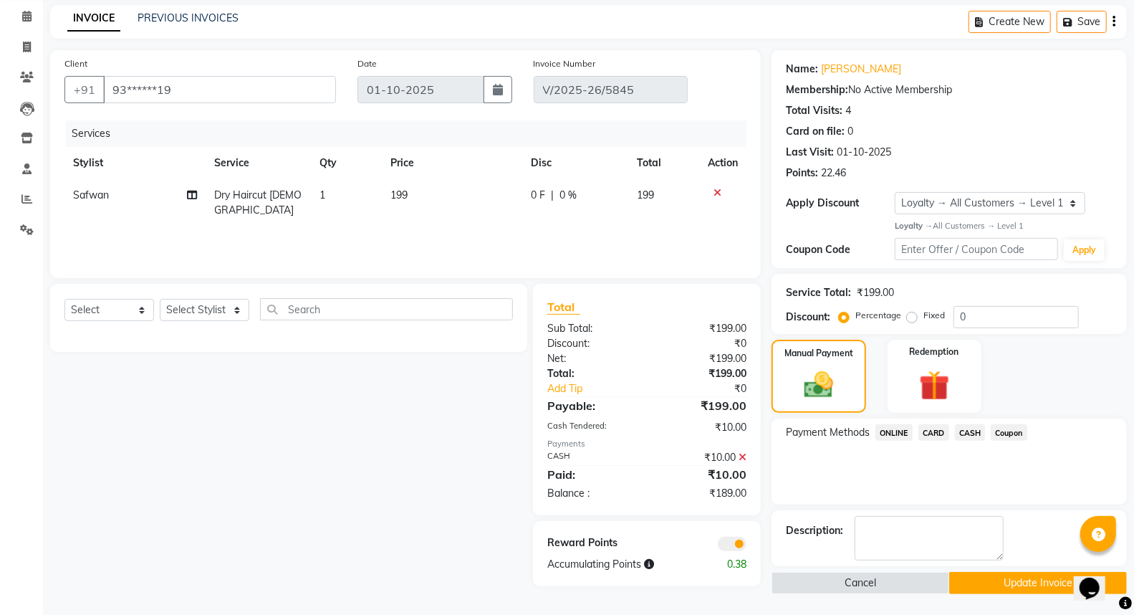
click at [990, 574] on button "Update Invoice" at bounding box center [1038, 583] width 178 height 22
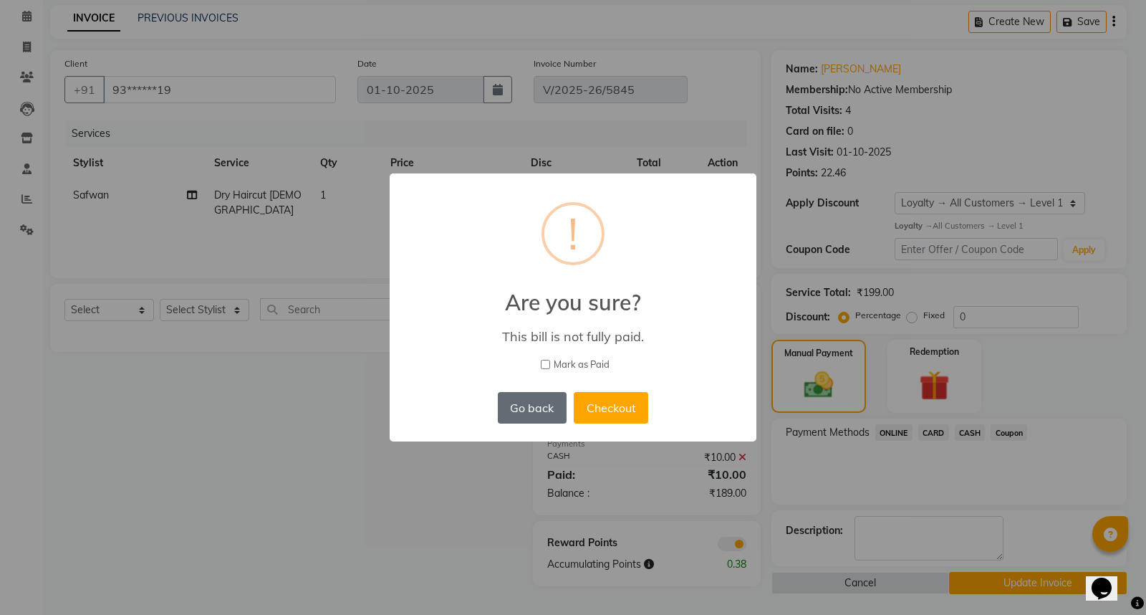
click at [556, 416] on button "Go back" at bounding box center [532, 408] width 69 height 32
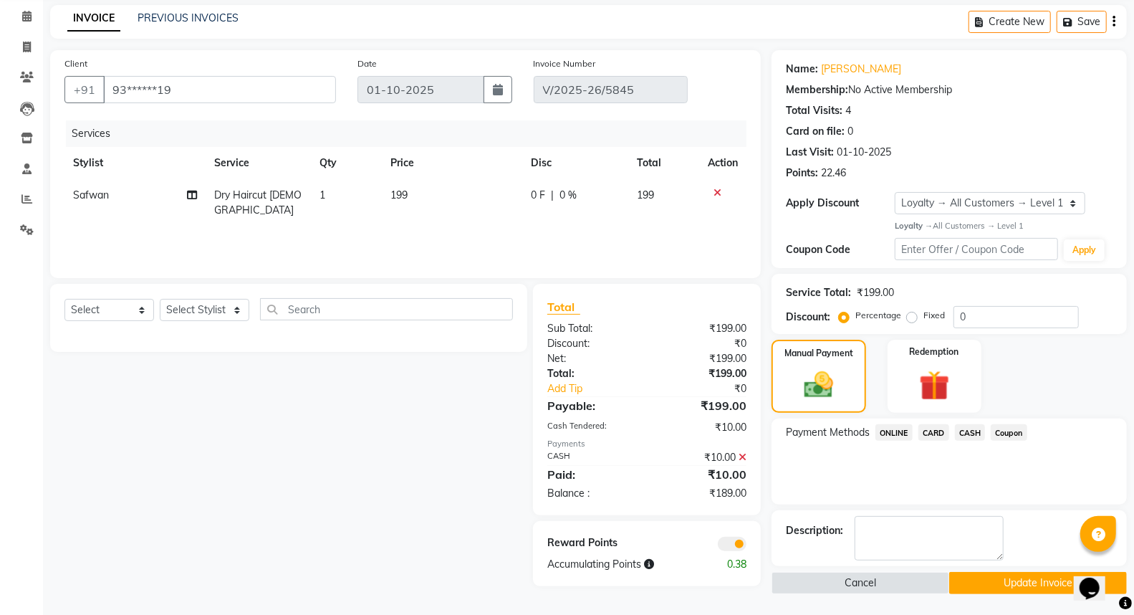
click at [743, 453] on icon at bounding box center [743, 457] width 8 height 10
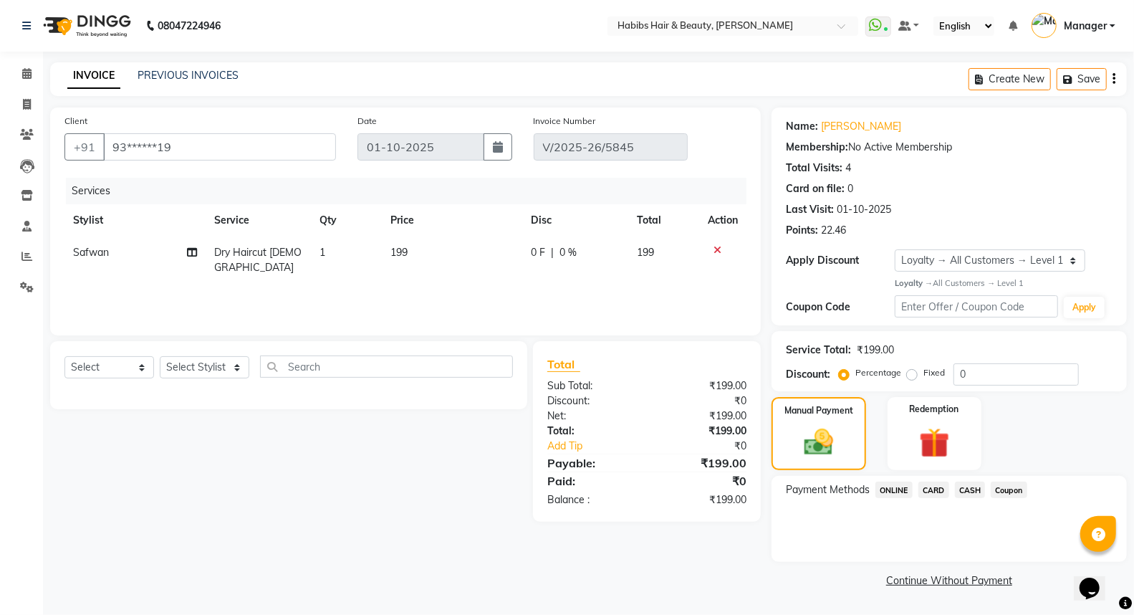
scroll to position [0, 0]
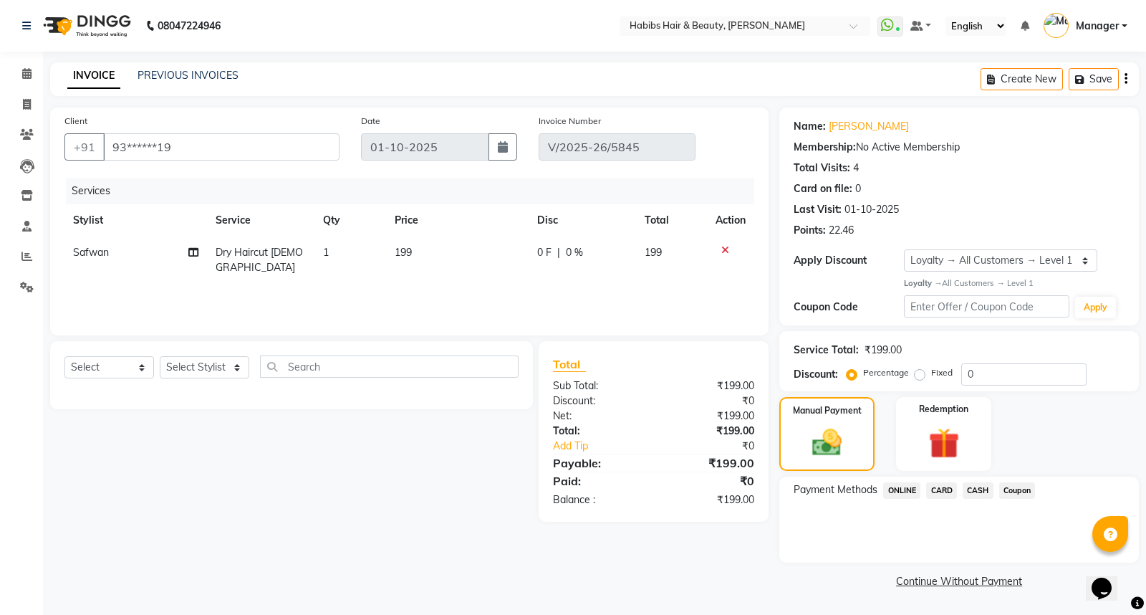
click at [975, 490] on span "CASH" at bounding box center [978, 490] width 31 height 16
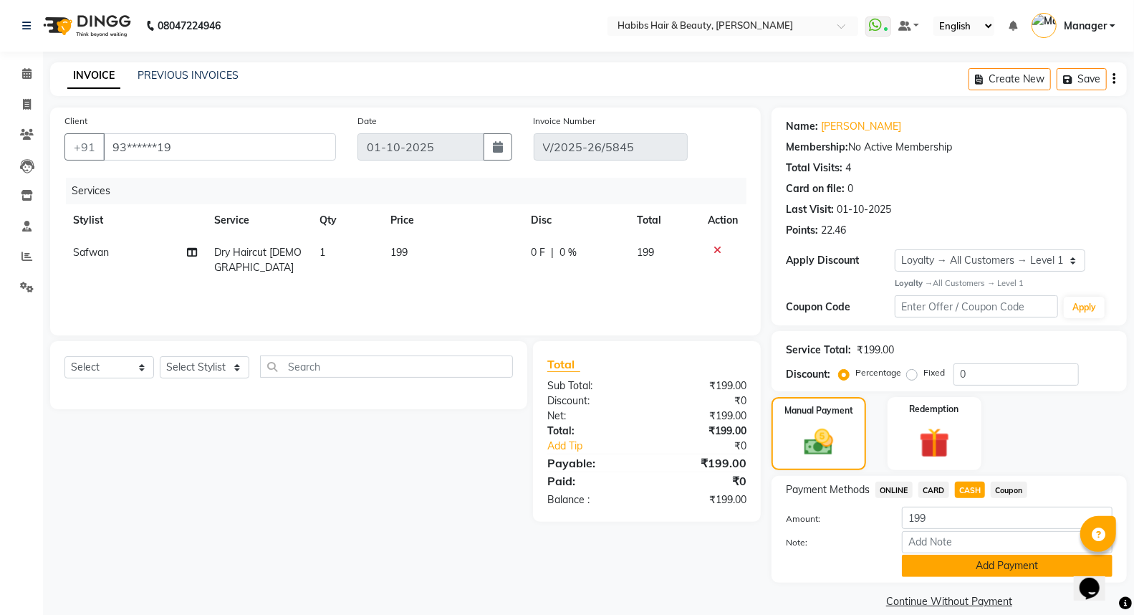
click at [972, 567] on button "Add Payment" at bounding box center [1007, 566] width 211 height 22
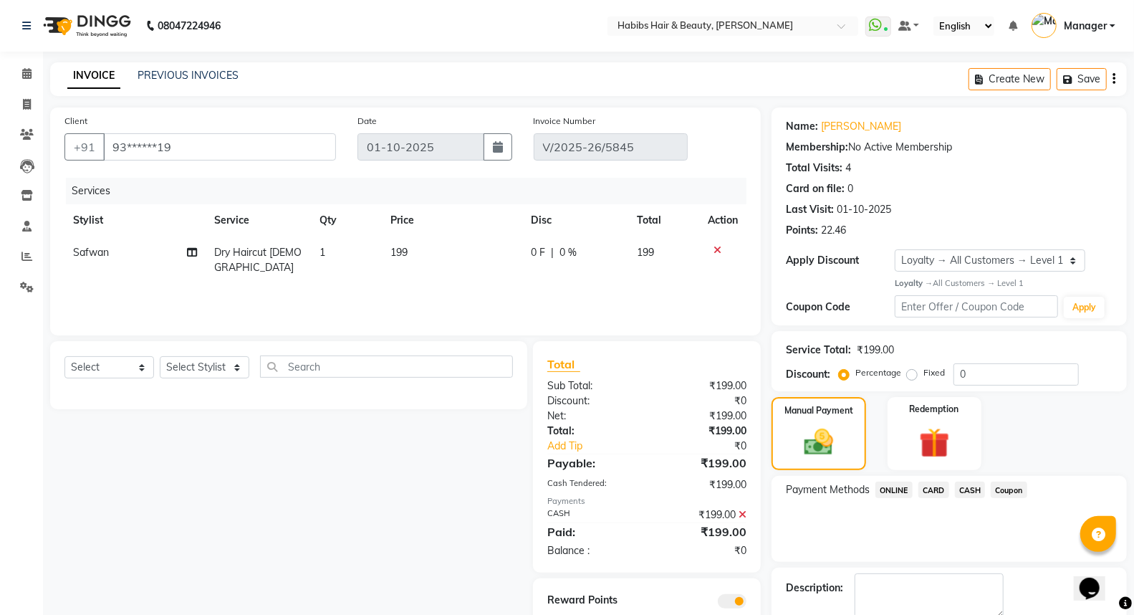
scroll to position [57, 0]
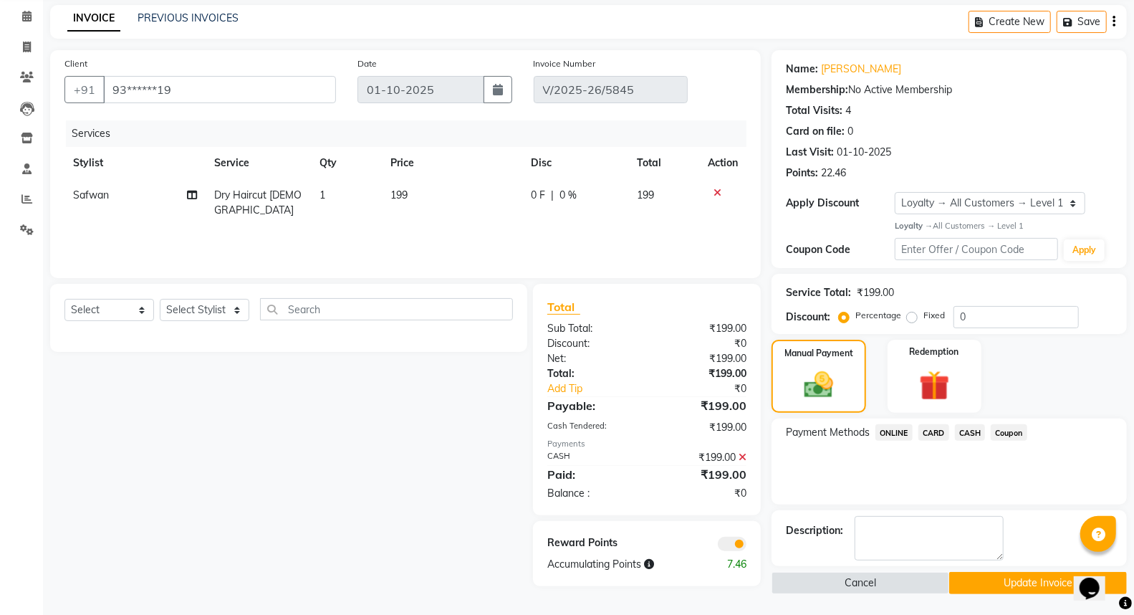
click at [992, 578] on button "Update Invoice" at bounding box center [1038, 583] width 178 height 22
